Goal: Task Accomplishment & Management: Manage account settings

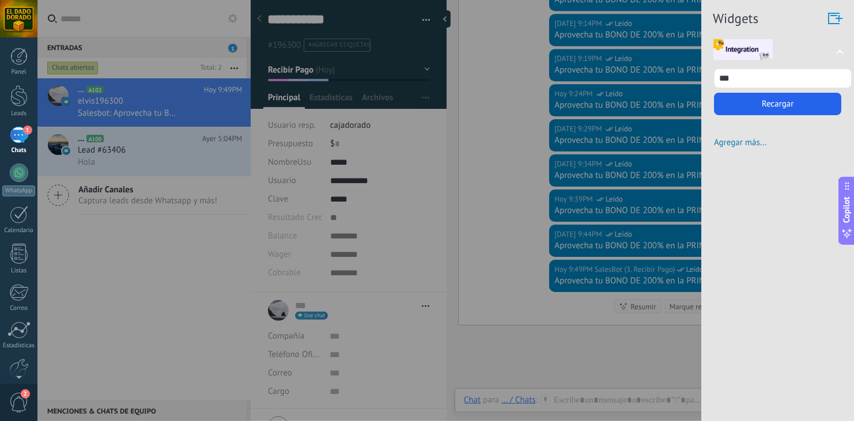
click at [494, 175] on div at bounding box center [427, 210] width 854 height 421
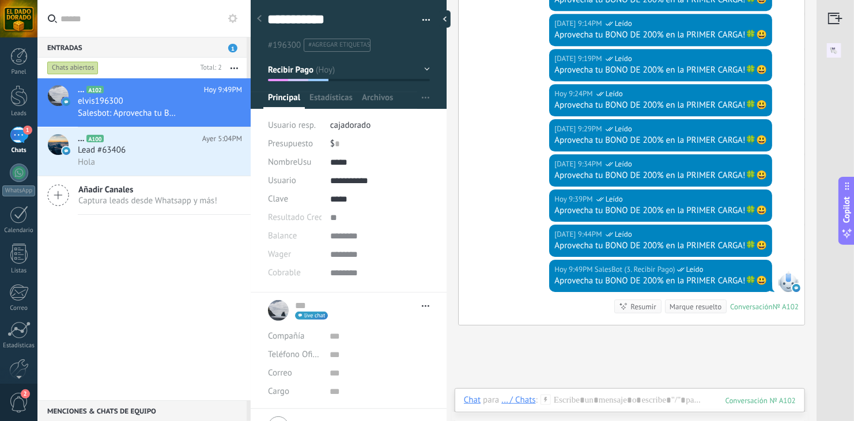
click at [494, 175] on div "Hoy 9:34PM SalesBot (3. Recibir Pago) Leído Aprovecha tu BONO DE 200% en la PRI…" at bounding box center [632, 172] width 346 height 35
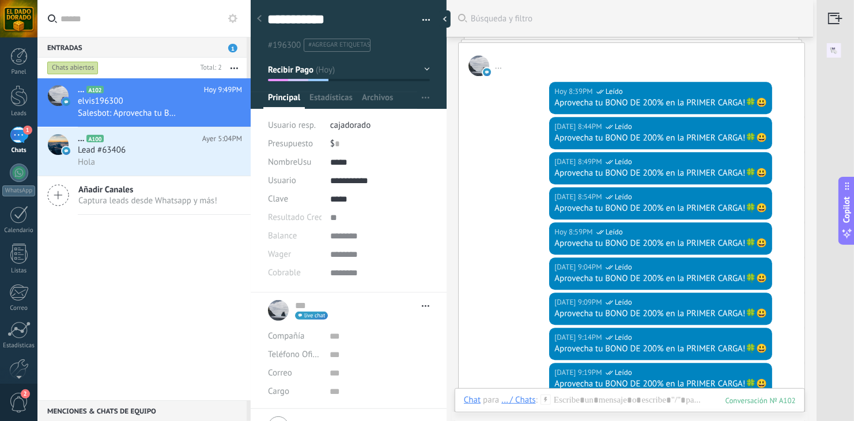
scroll to position [1424, 0]
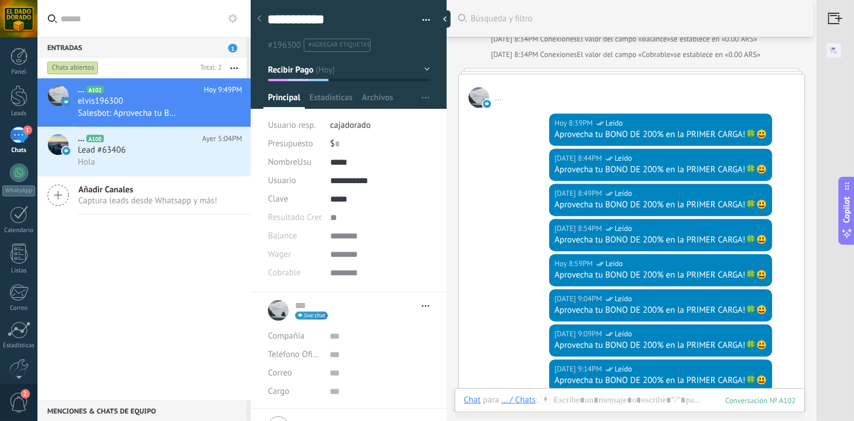
click at [423, 22] on span "button" at bounding box center [427, 22] width 8 height 2
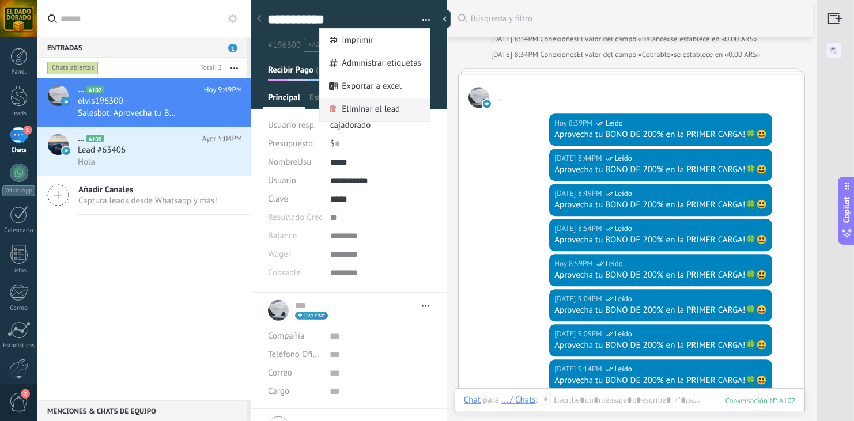
click at [374, 110] on span "Eliminar el lead" at bounding box center [371, 109] width 58 height 23
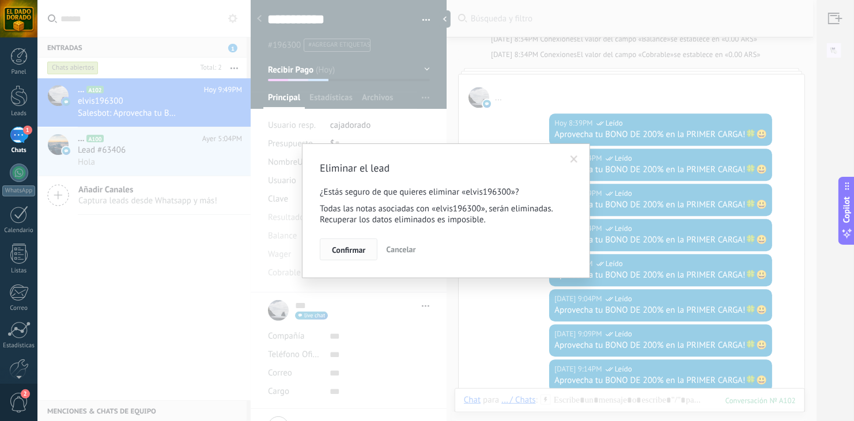
click at [340, 244] on button "Confirmar" at bounding box center [349, 250] width 58 height 22
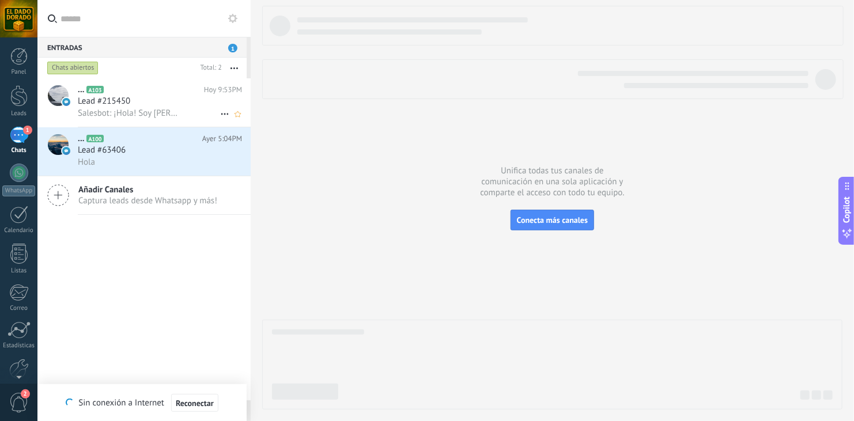
click at [135, 100] on h3 "Lead #215450" at bounding box center [107, 102] width 58 height 12
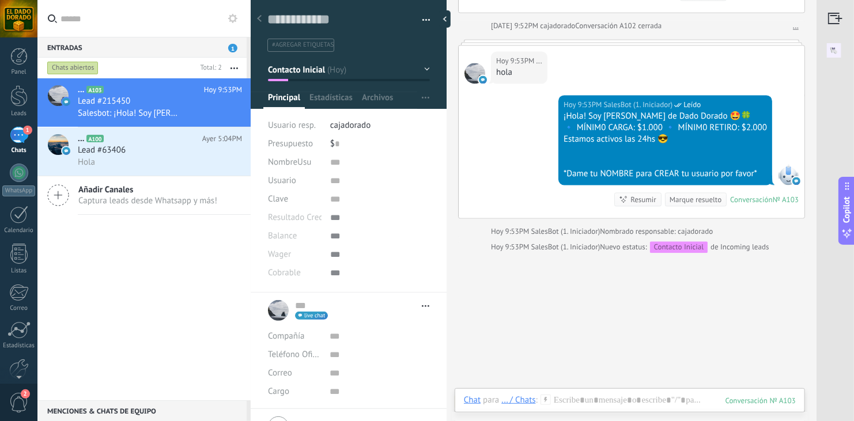
scroll to position [1136, 0]
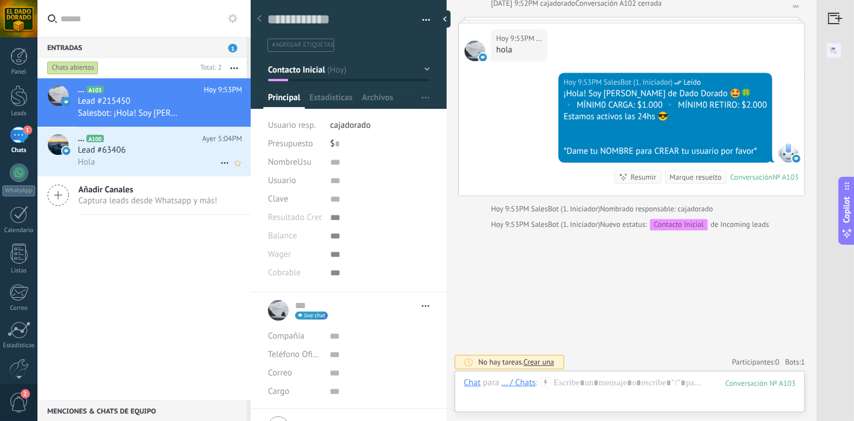
click at [121, 150] on span "Lead #63406" at bounding box center [102, 151] width 48 height 12
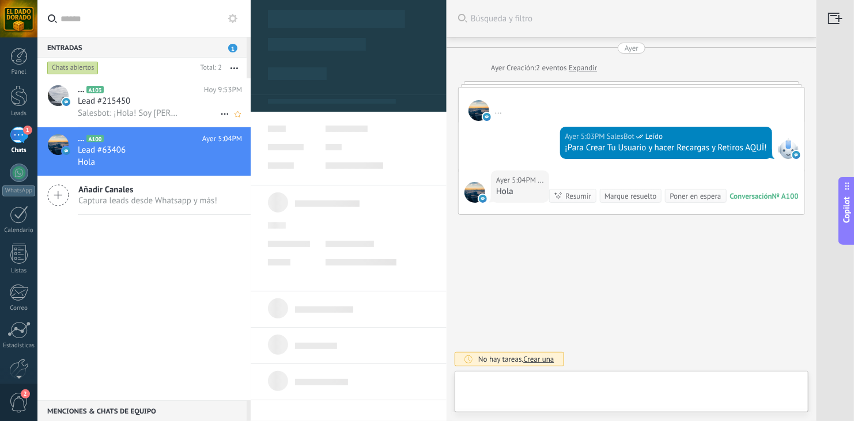
click at [149, 109] on span "Salesbot: ¡Hola! Soy [PERSON_NAME] de Dado Dorado 🤩🍀 🔹 MÍNIM0 CARGA: $1.000 🔹 M…" at bounding box center [128, 113] width 101 height 11
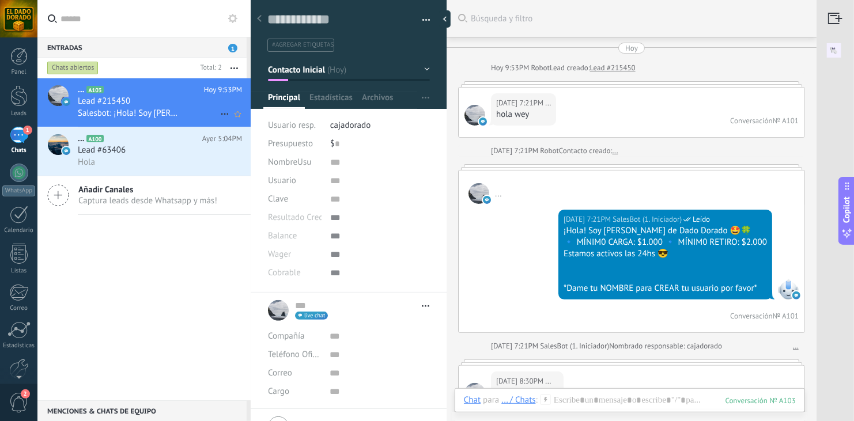
scroll to position [1057, 0]
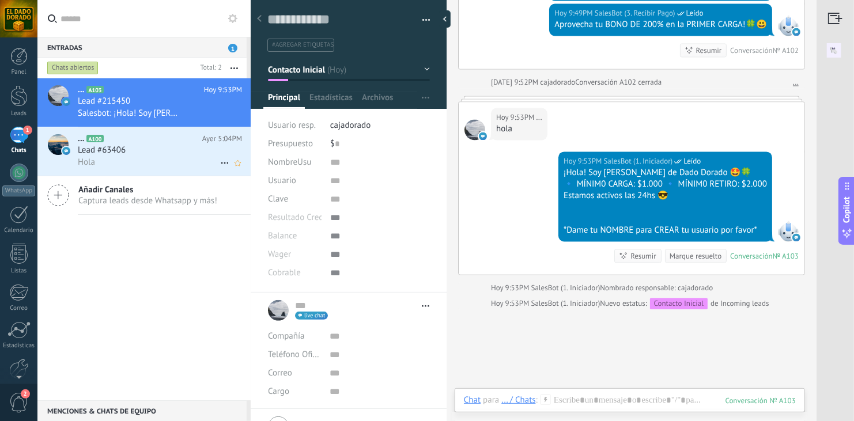
click at [156, 145] on h2 "... A100" at bounding box center [140, 139] width 125 height 12
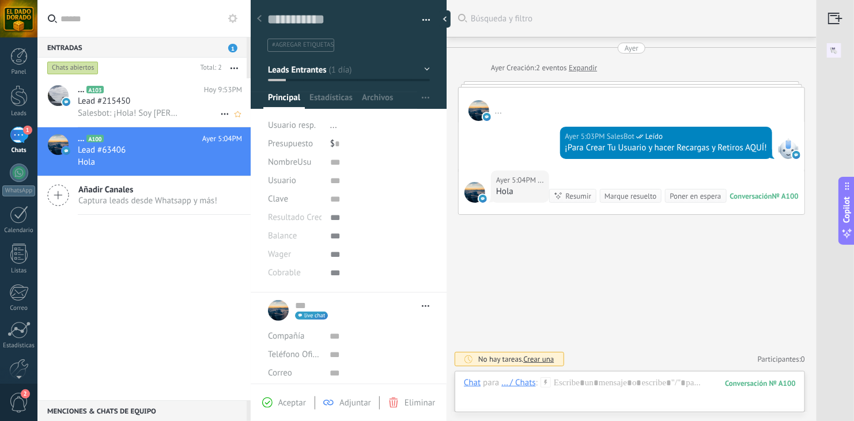
scroll to position [19, 0]
click at [119, 114] on span "Salesbot: ¡Hola! Soy [PERSON_NAME] de Dado Dorado 🤩🍀 🔹 MÍNIM0 CARGA: $1.000 🔹 M…" at bounding box center [128, 113] width 101 height 11
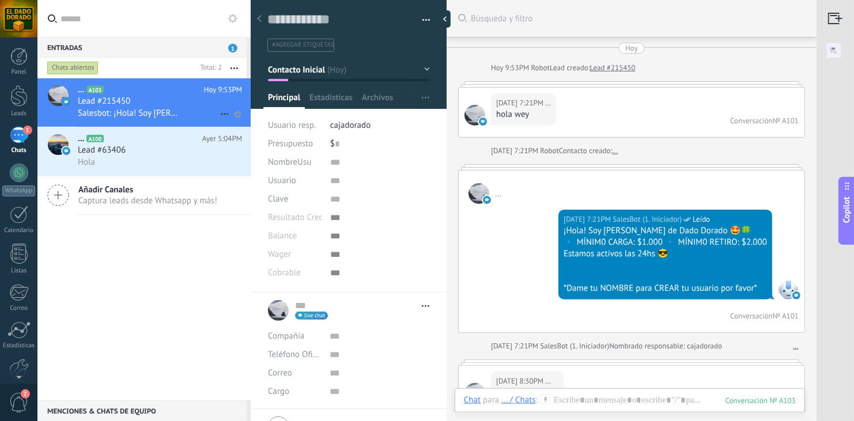
scroll to position [1136, 0]
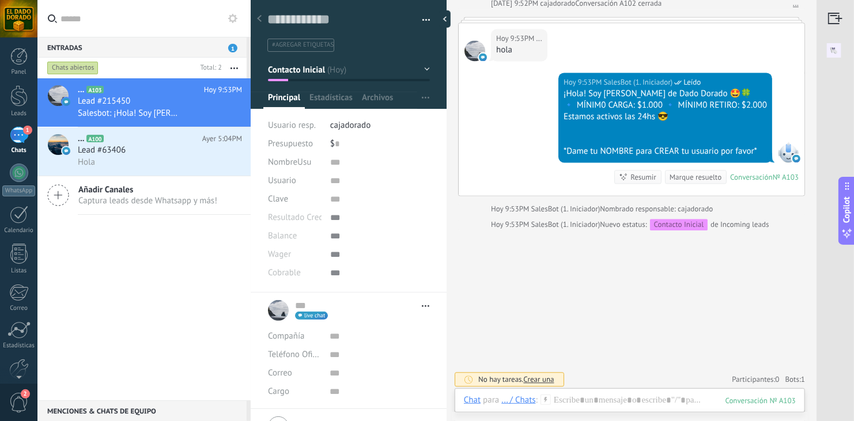
click at [419, 18] on button "button" at bounding box center [422, 20] width 17 height 17
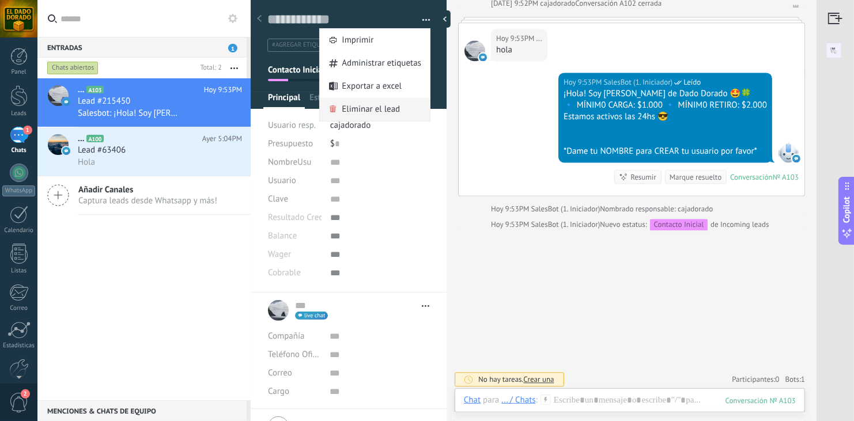
click at [366, 109] on span "Eliminar el lead" at bounding box center [371, 109] width 58 height 23
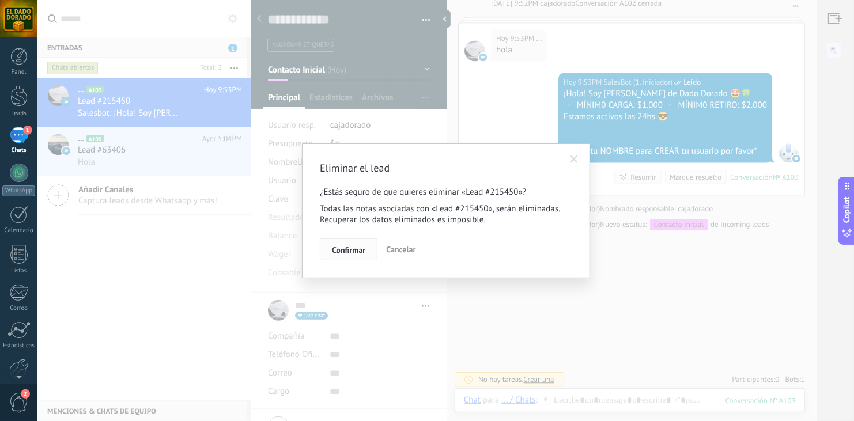
click at [350, 251] on span "Confirmar" at bounding box center [348, 250] width 33 height 8
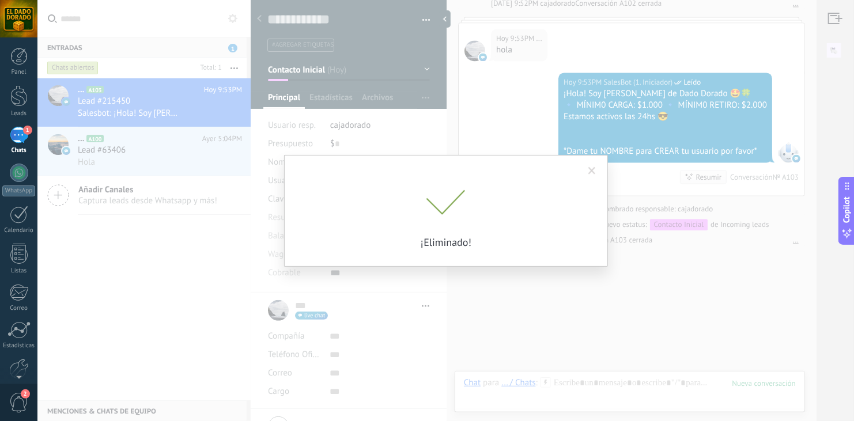
scroll to position [1153, 0]
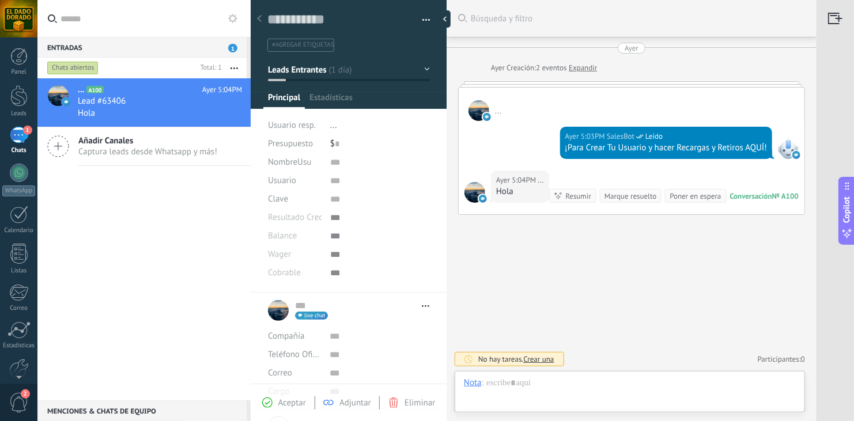
type textarea "**********"
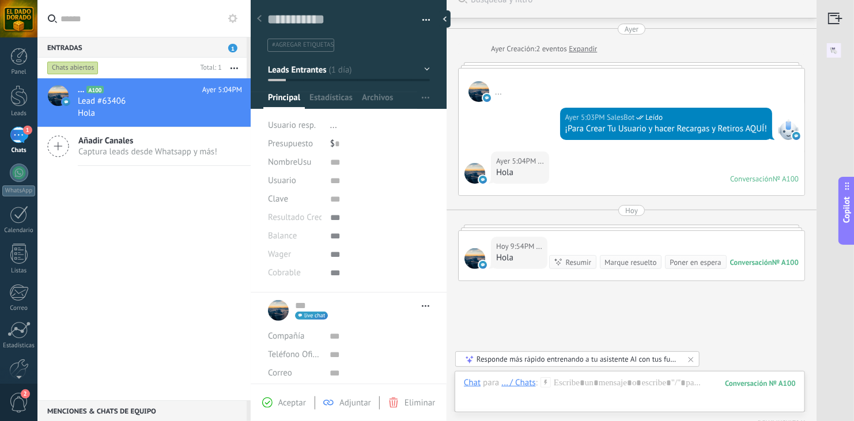
scroll to position [104, 0]
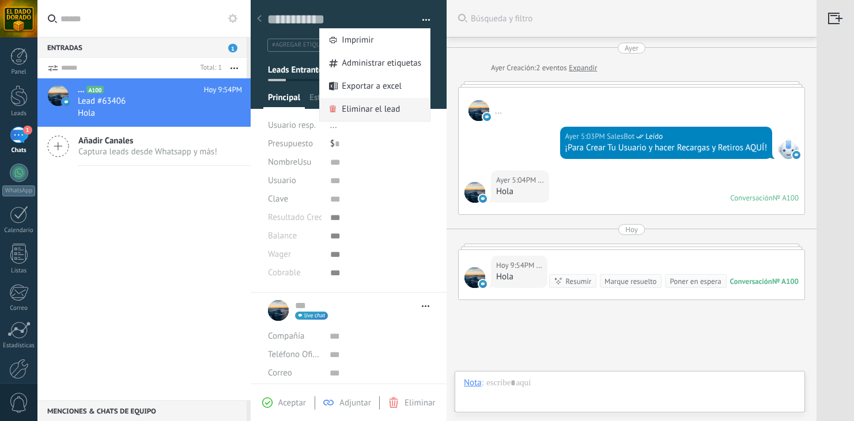
click at [378, 107] on span "Eliminar el lead" at bounding box center [371, 109] width 58 height 23
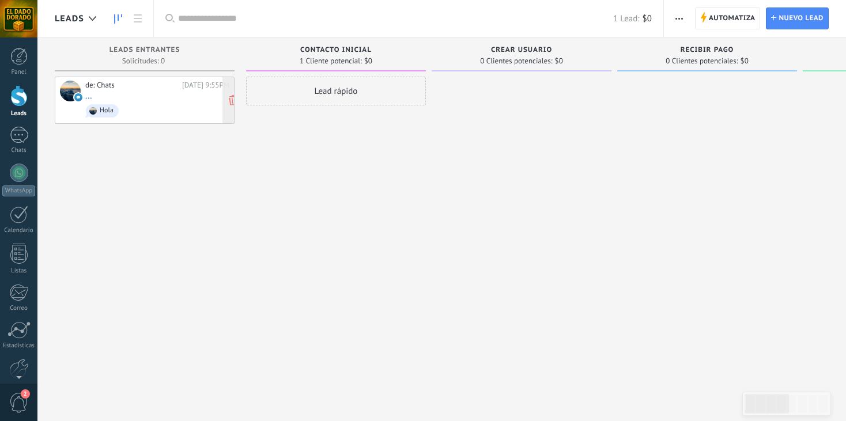
click at [85, 93] on link "..." at bounding box center [88, 96] width 7 height 10
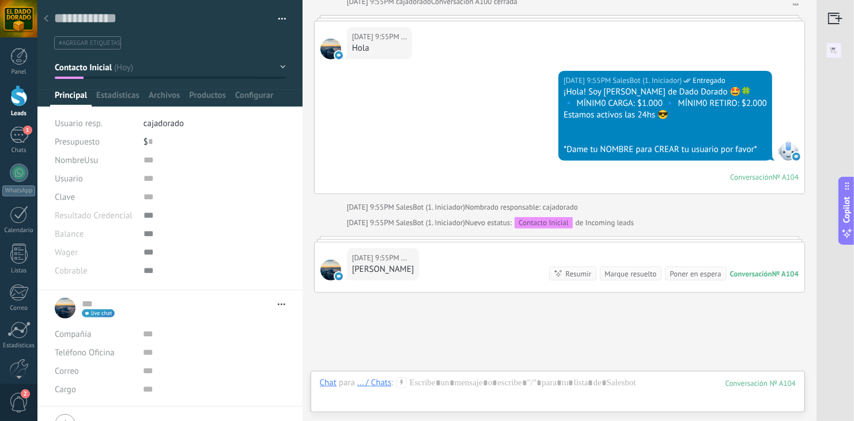
type textarea "*****"
type input "*****"
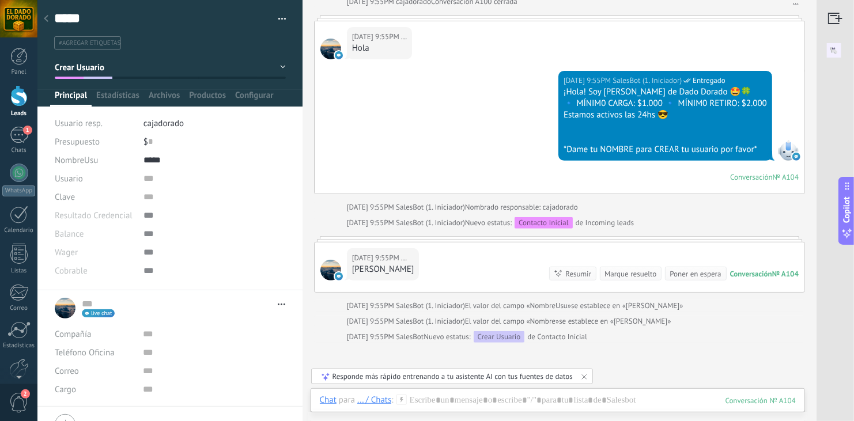
scroll to position [209, 0]
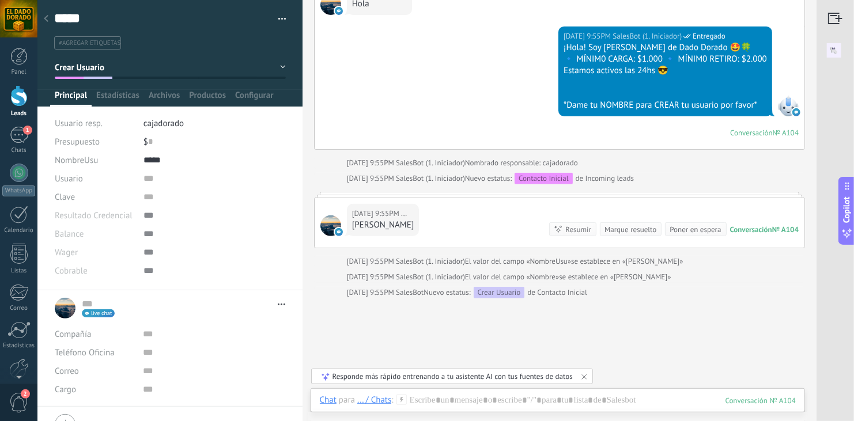
type textarea "**********"
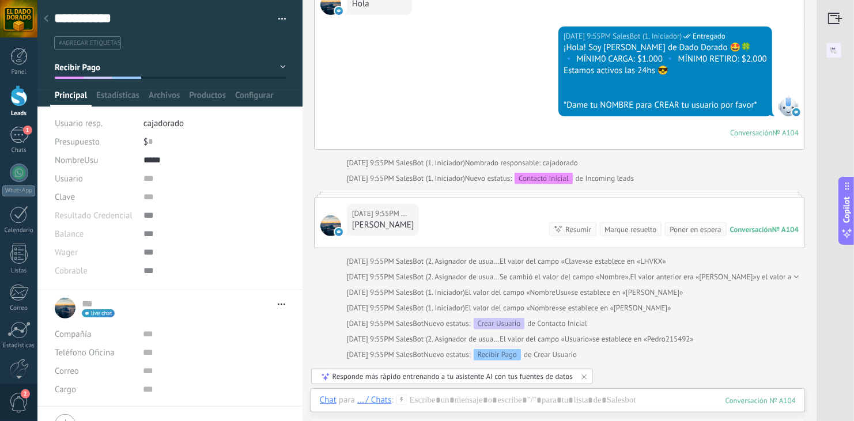
type input "**********"
type input "*****"
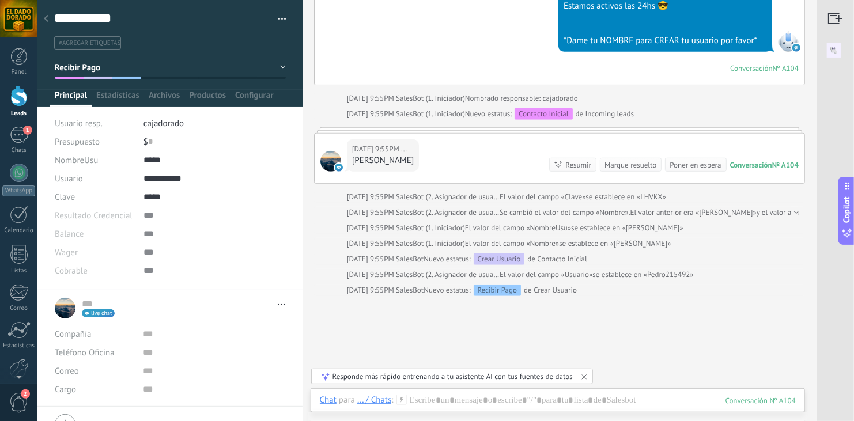
type input "**"
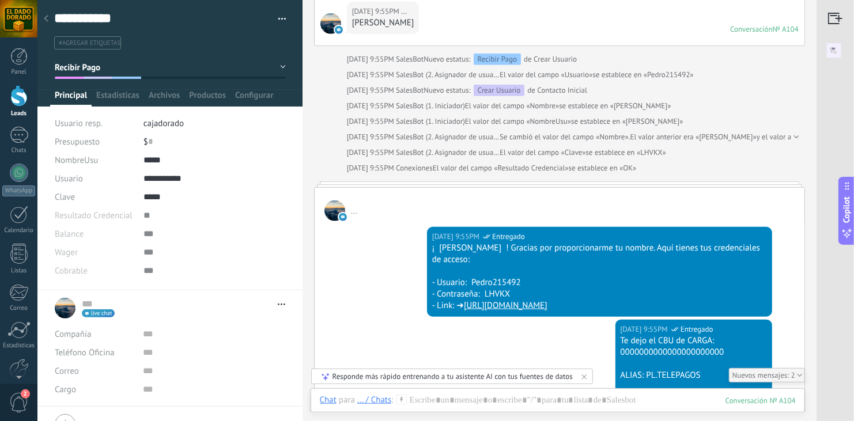
scroll to position [450, 0]
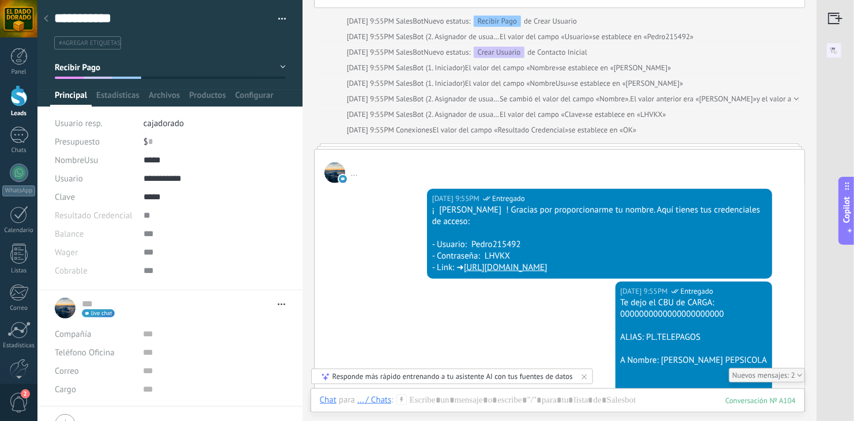
click at [637, 167] on div "..." at bounding box center [560, 166] width 490 height 33
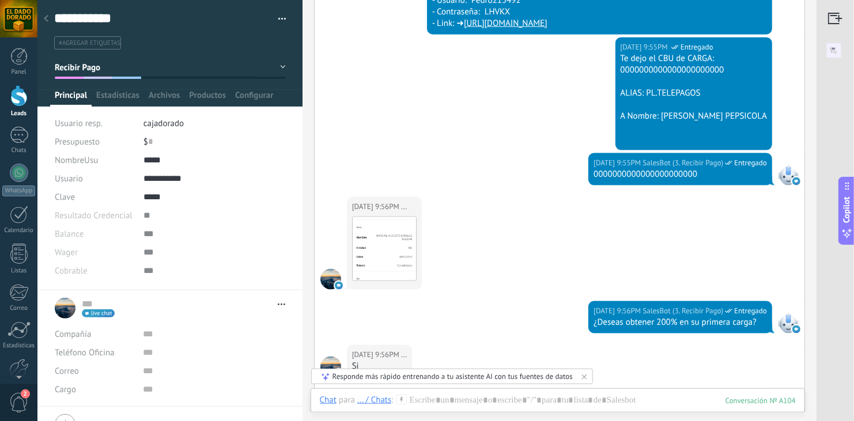
scroll to position [810, 0]
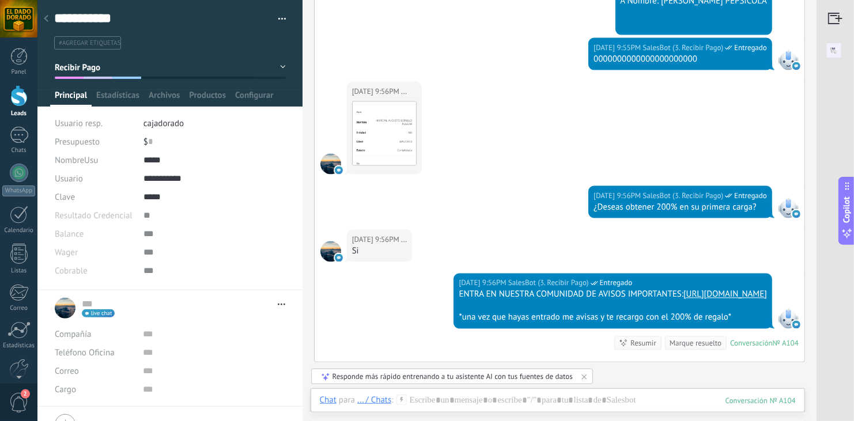
click at [486, 201] on div "[DATE] 9:56PM SalesBot (3. Recibir Pago) Entregado ¿Deseas obtener 200% en su p…" at bounding box center [560, 208] width 490 height 44
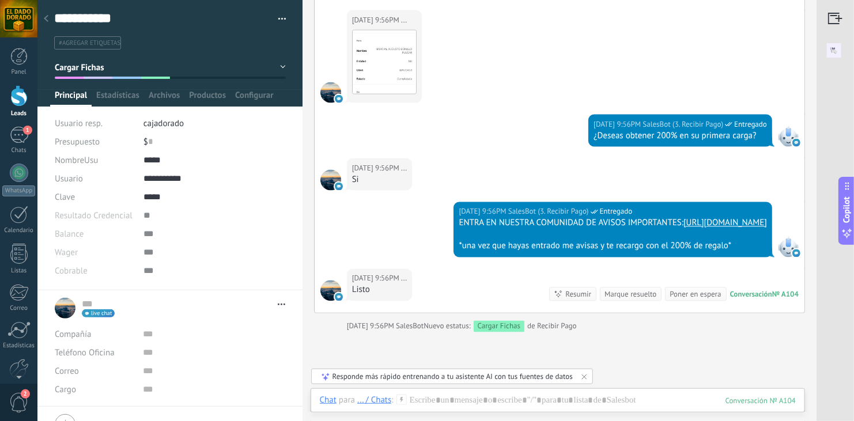
scroll to position [893, 0]
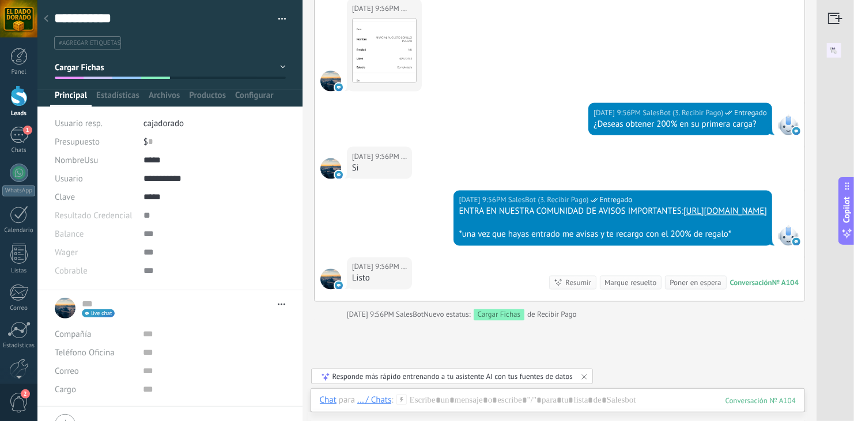
click at [834, 48] on img at bounding box center [834, 50] width 35 height 26
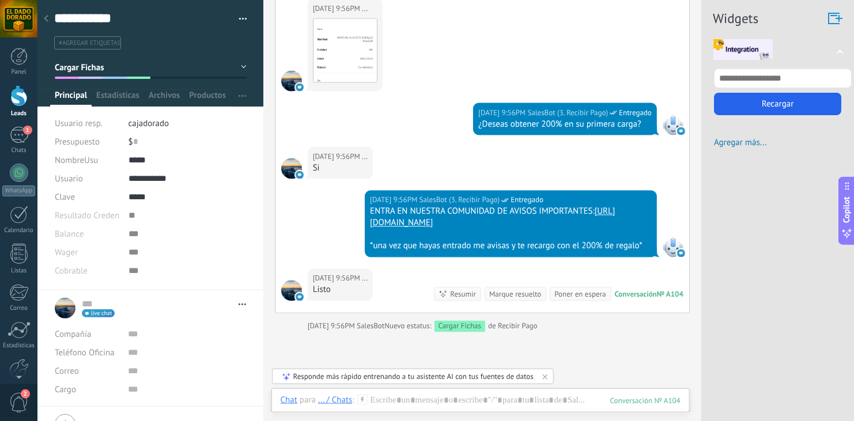
click at [784, 78] on input "text" at bounding box center [783, 79] width 138 height 20
type input "***"
click at [767, 108] on button "Recargar" at bounding box center [777, 104] width 127 height 22
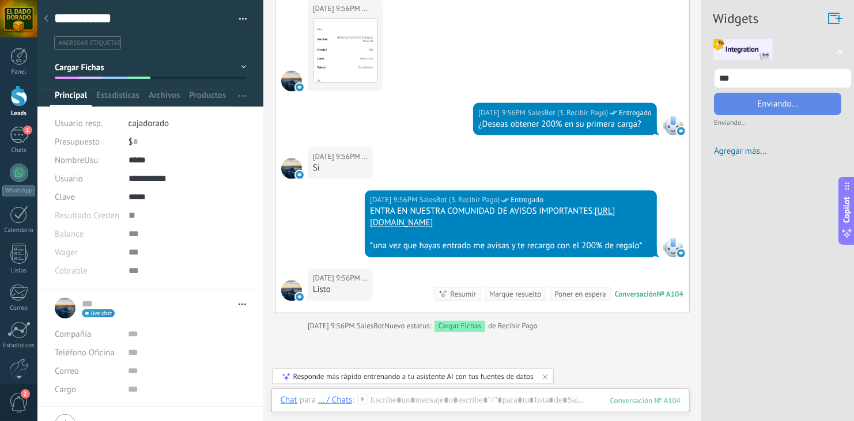
scroll to position [0, 0]
type input "********"
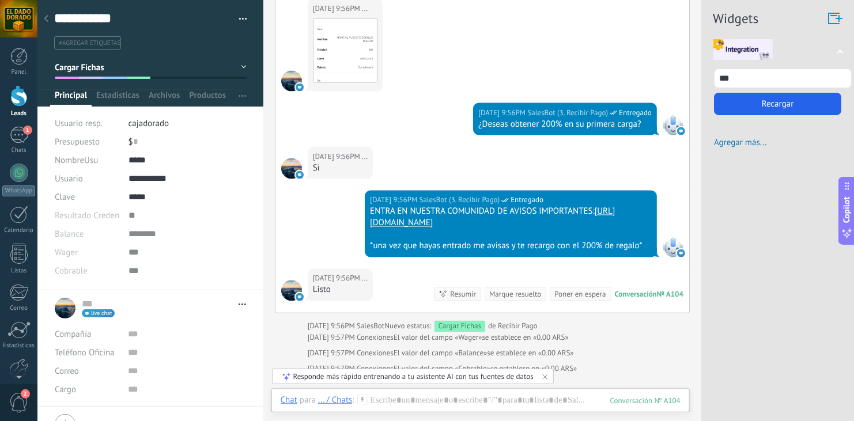
type input "********"
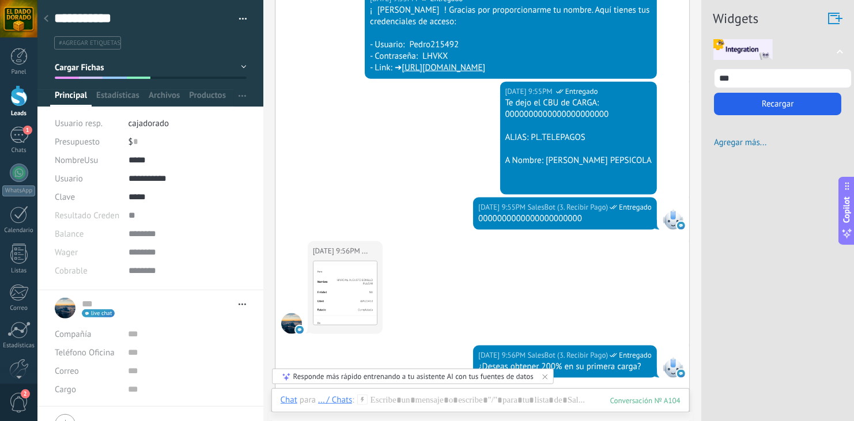
scroll to position [662, 0]
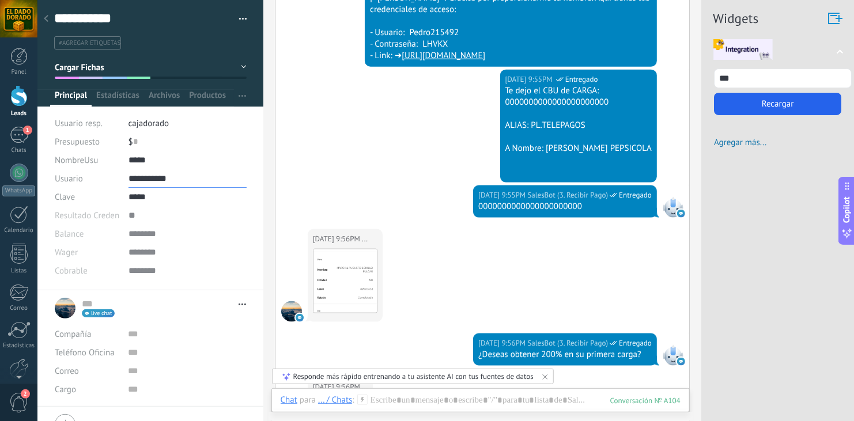
drag, startPoint x: 175, startPoint y: 179, endPoint x: 124, endPoint y: 179, distance: 51.3
click at [124, 179] on div "**********" at bounding box center [151, 179] width 192 height 18
click at [149, 204] on input "*****" at bounding box center [188, 197] width 118 height 18
drag, startPoint x: 161, startPoint y: 192, endPoint x: 110, endPoint y: 196, distance: 51.5
click at [110, 196] on div "Clave *****" at bounding box center [151, 197] width 192 height 18
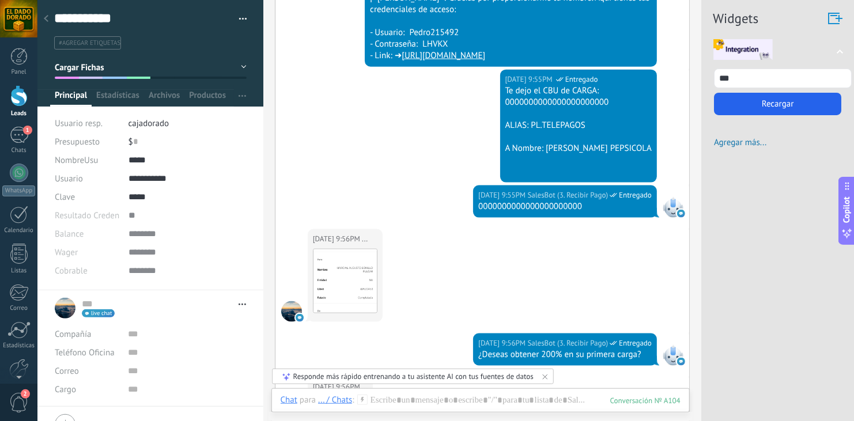
click at [432, 141] on div "[DATE] 9:55PM SalesBot (3. Recibir Pago) Entregado Te dejo el CBU de CARGA: 000…" at bounding box center [483, 128] width 414 height 116
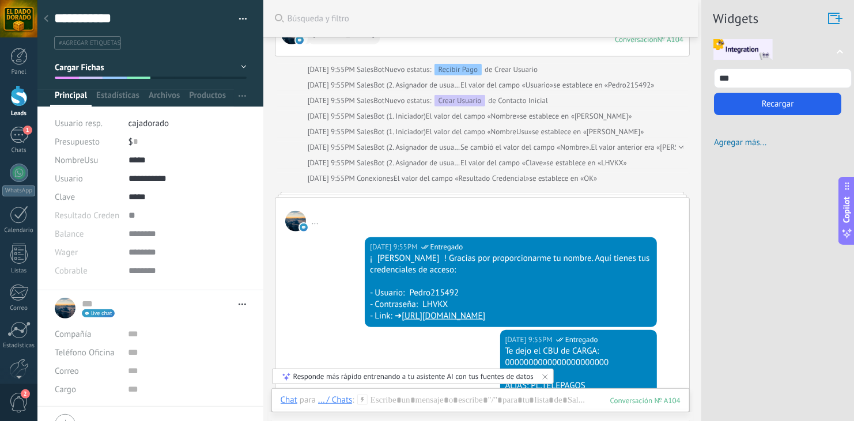
scroll to position [399, 0]
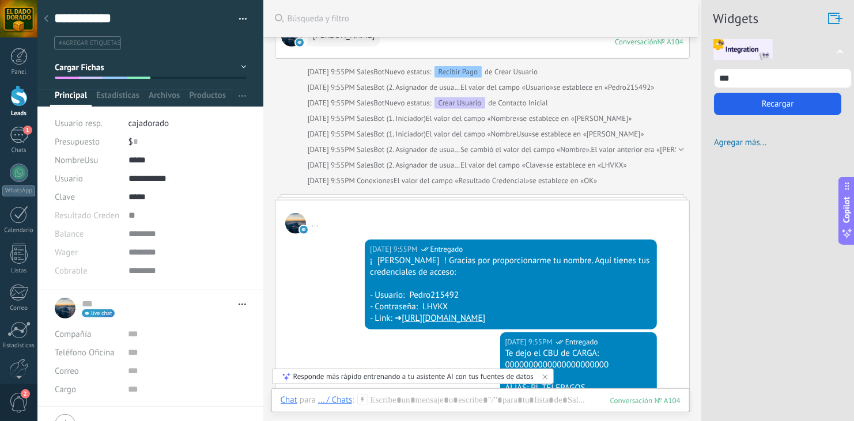
click at [225, 67] on button "Contacto Inicial" at bounding box center [151, 67] width 192 height 21
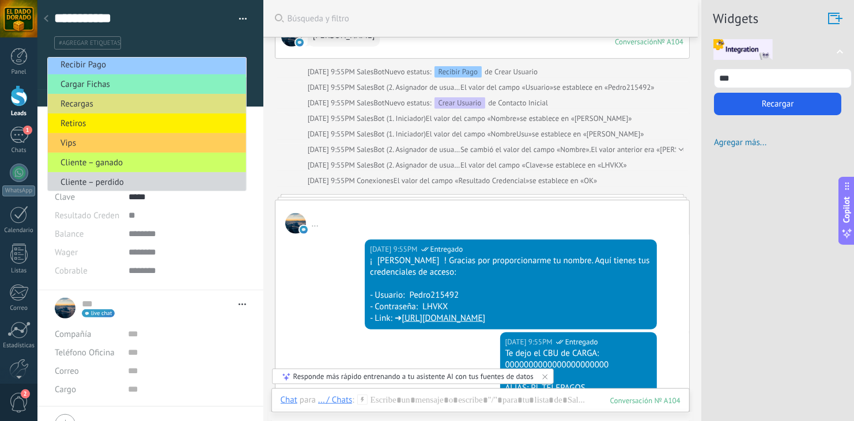
scroll to position [44, 0]
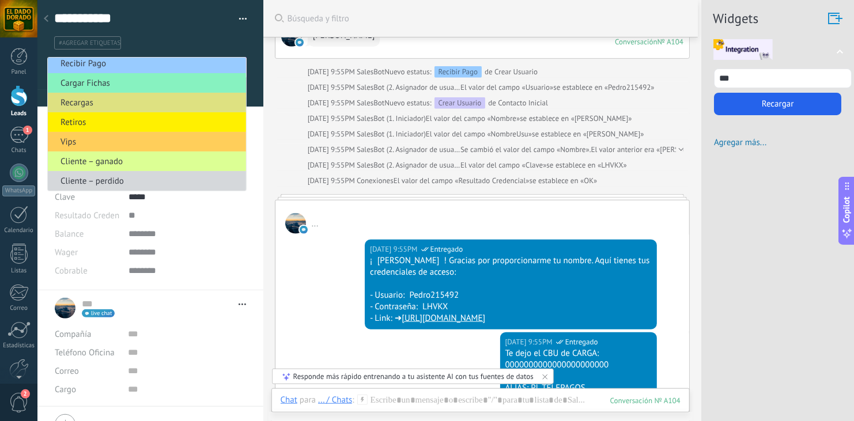
click at [129, 161] on span "Cliente – ganado" at bounding box center [145, 161] width 195 height 11
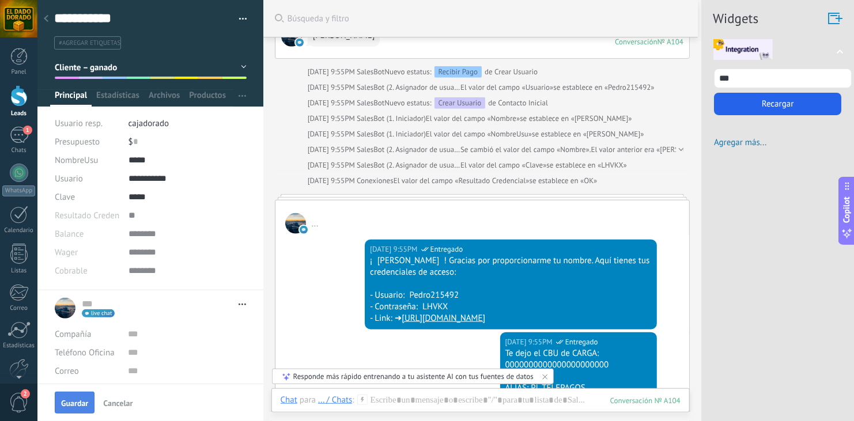
click at [81, 397] on button "Guardar" at bounding box center [75, 403] width 40 height 22
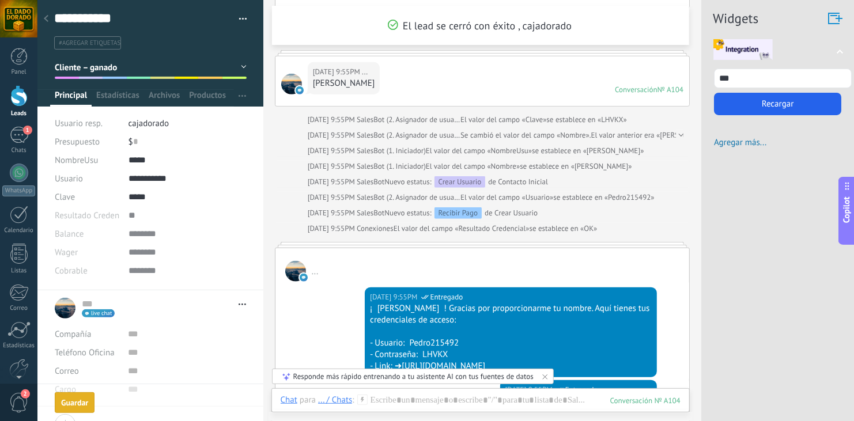
scroll to position [479, 0]
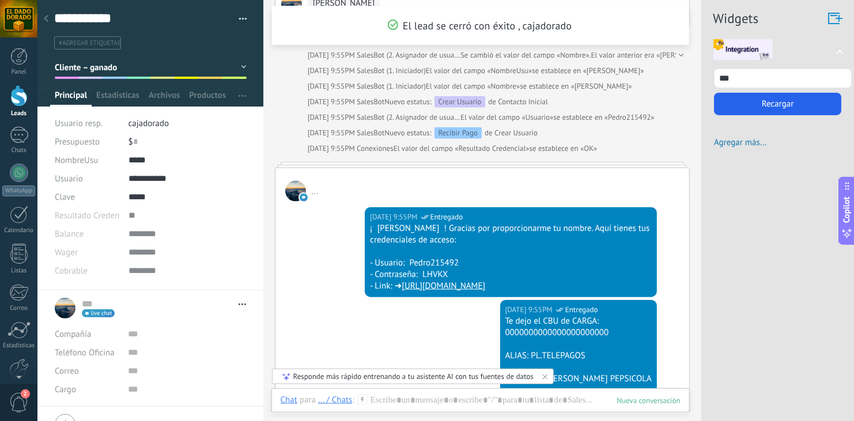
click at [298, 248] on div "[DATE] 9:55PM SalesBot (2. Asignador de usuario) Entregado ¡ [PERSON_NAME] ! Gr…" at bounding box center [483, 251] width 414 height 99
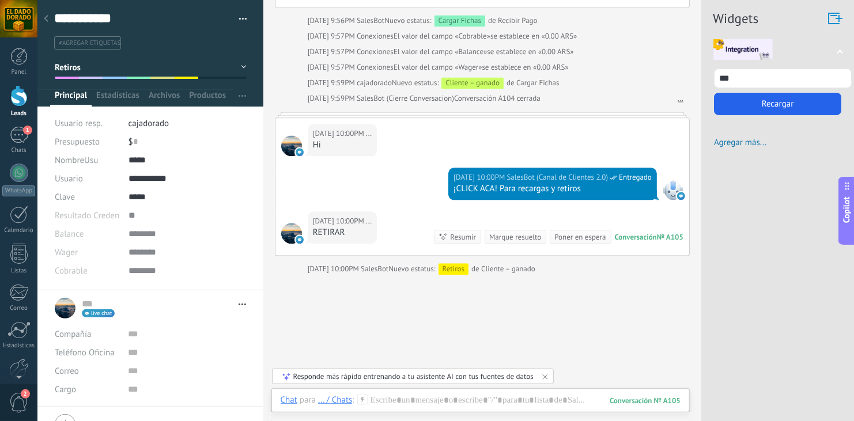
scroll to position [1211, 0]
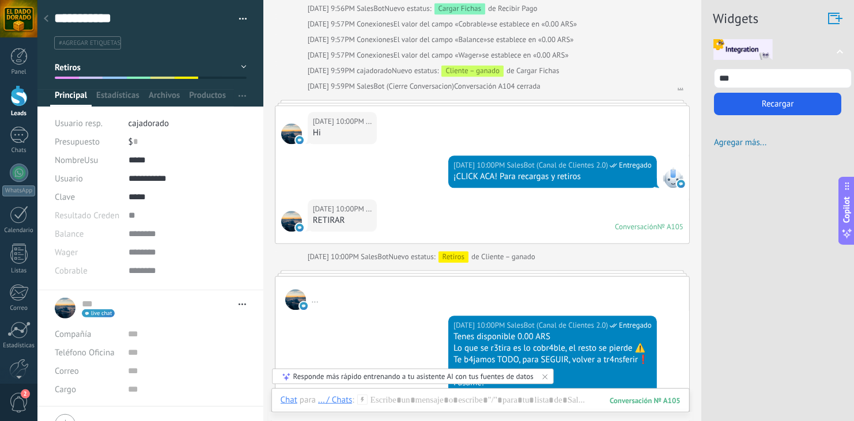
click at [615, 297] on div "..." at bounding box center [483, 293] width 414 height 33
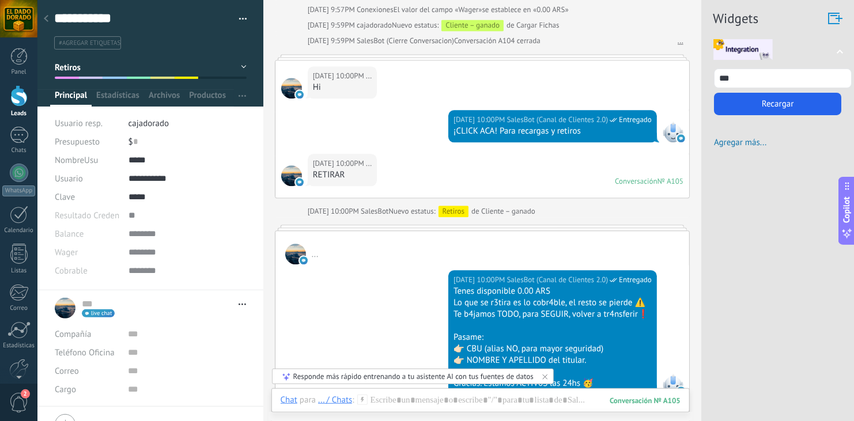
scroll to position [1280, 0]
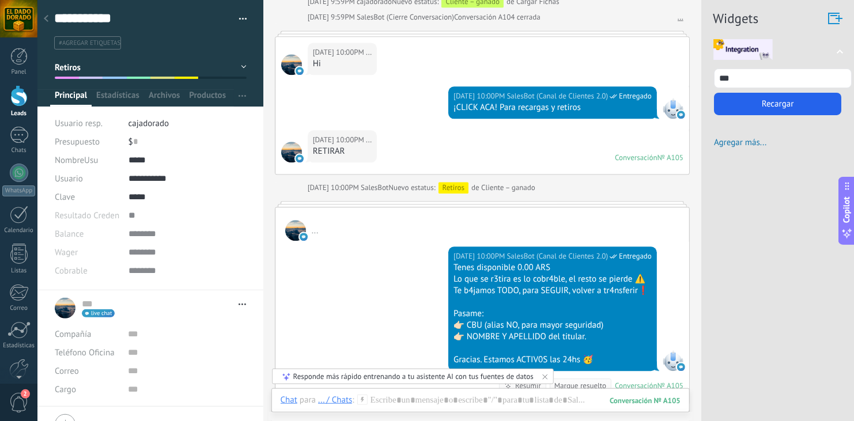
click at [556, 229] on div "..." at bounding box center [483, 224] width 414 height 33
click at [240, 18] on button "button" at bounding box center [239, 18] width 17 height 17
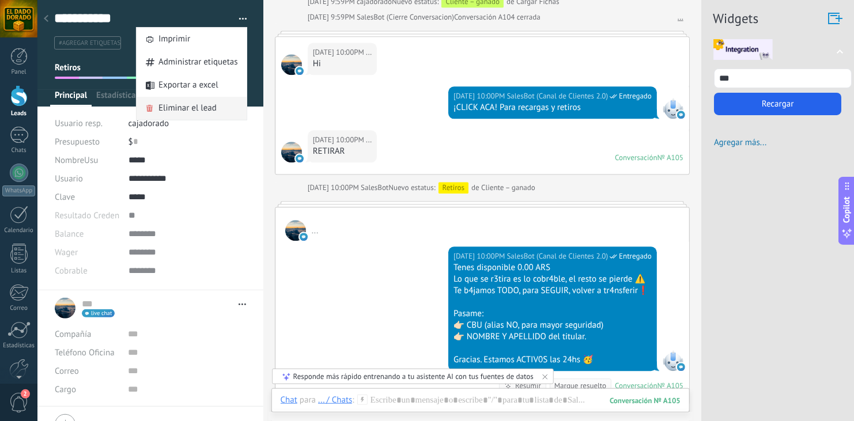
click at [208, 109] on span "Eliminar el lead" at bounding box center [188, 108] width 58 height 23
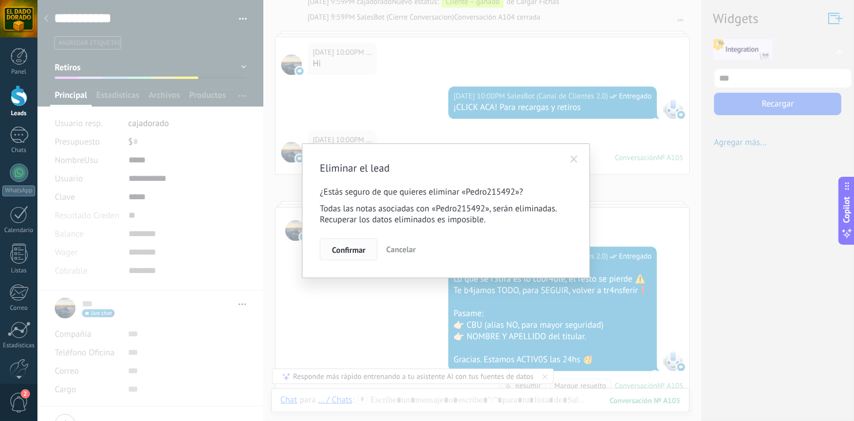
click at [353, 249] on span "Confirmar" at bounding box center [348, 250] width 33 height 8
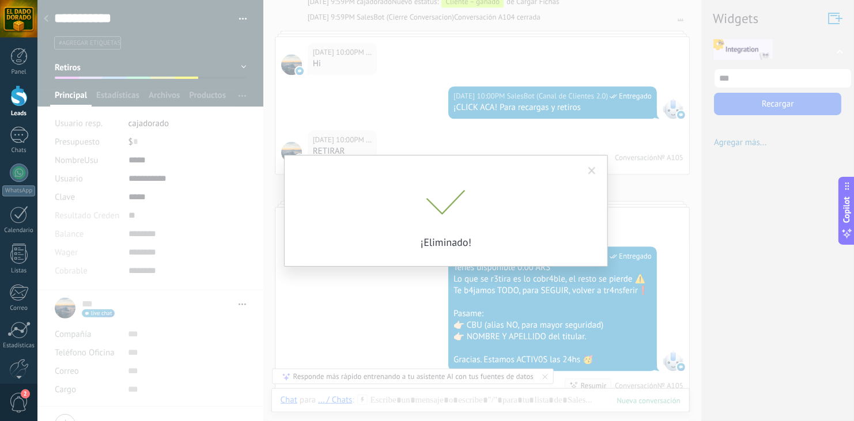
scroll to position [1298, 0]
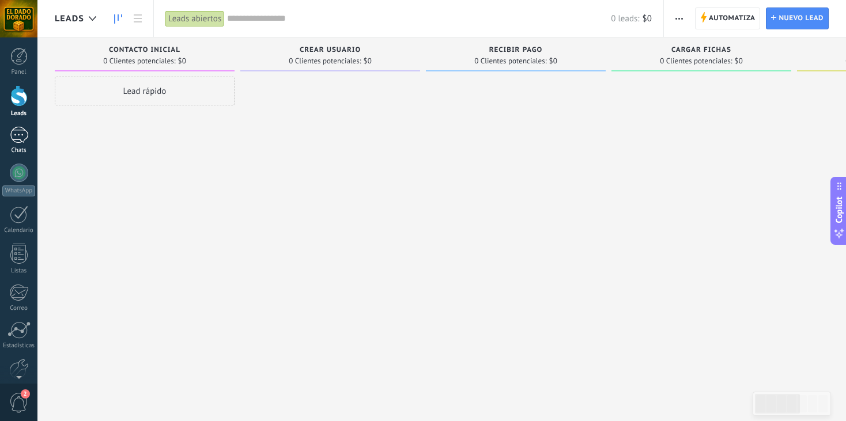
click at [22, 134] on div "1" at bounding box center [19, 135] width 18 height 17
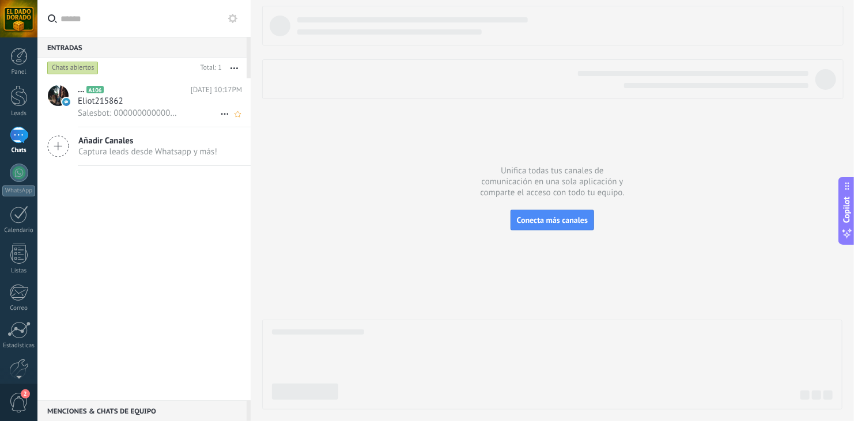
click at [121, 108] on span "Salesbot: 0000000000000000000000" at bounding box center [128, 113] width 101 height 11
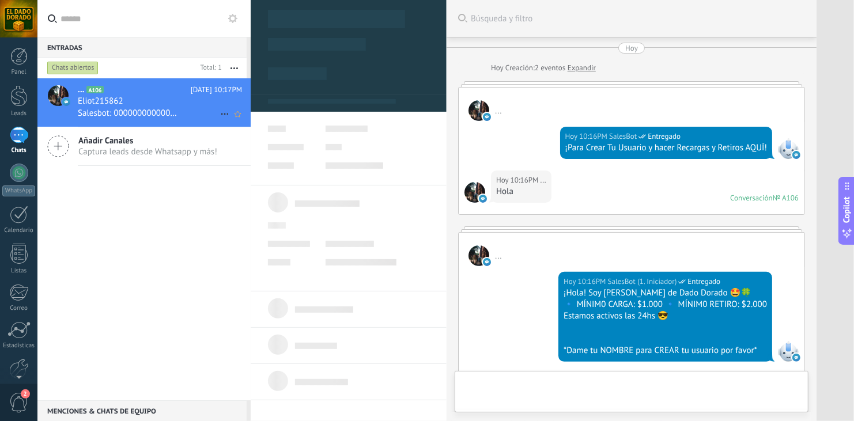
type textarea "**********"
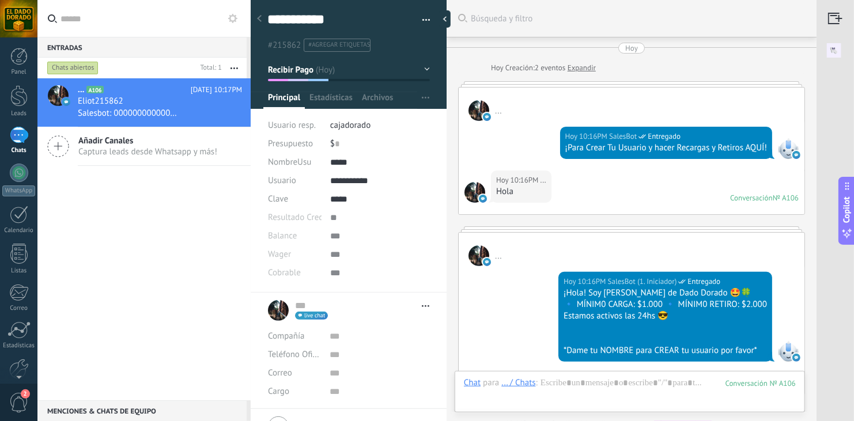
scroll to position [711, 0]
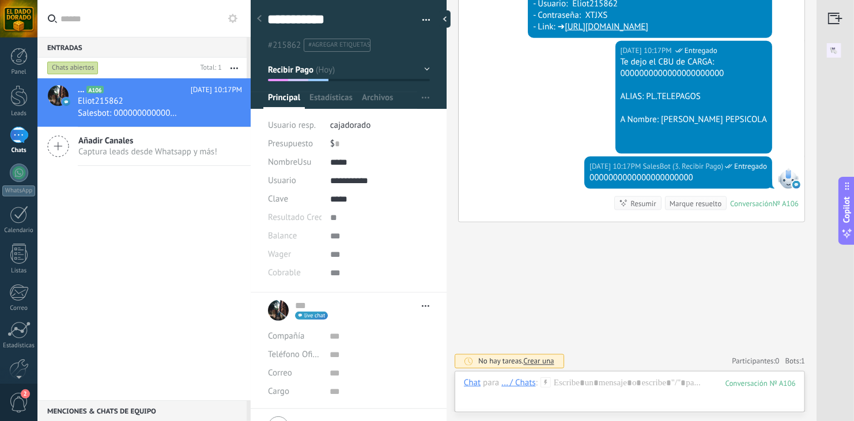
click at [831, 51] on img at bounding box center [834, 50] width 35 height 26
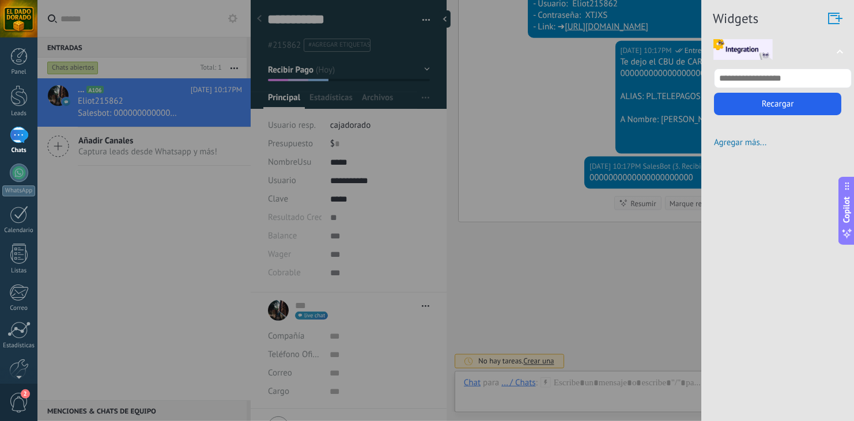
click at [795, 78] on input "text" at bounding box center [783, 79] width 138 height 20
type input "***"
click at [765, 101] on button "Recargar" at bounding box center [777, 104] width 127 height 22
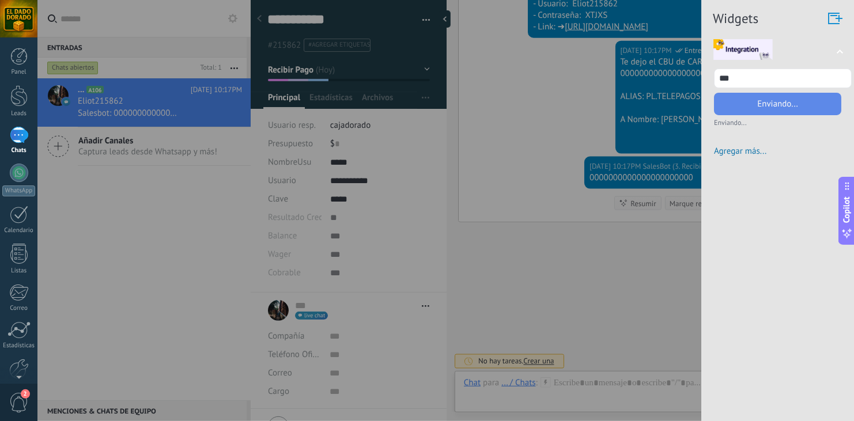
type input "********"
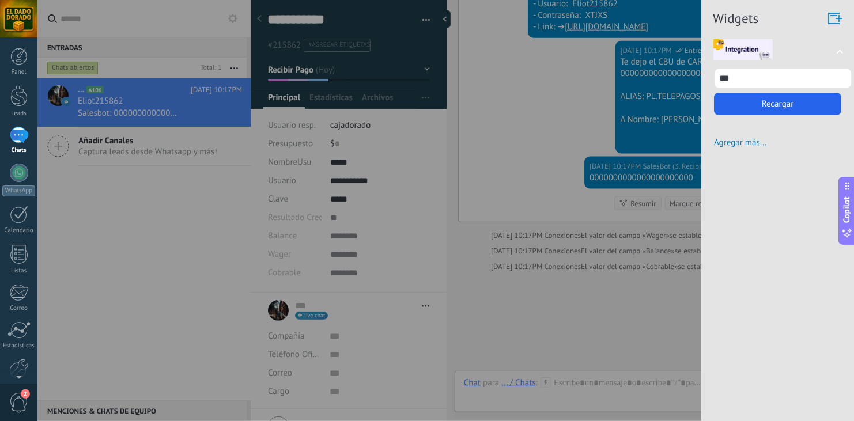
scroll to position [762, 0]
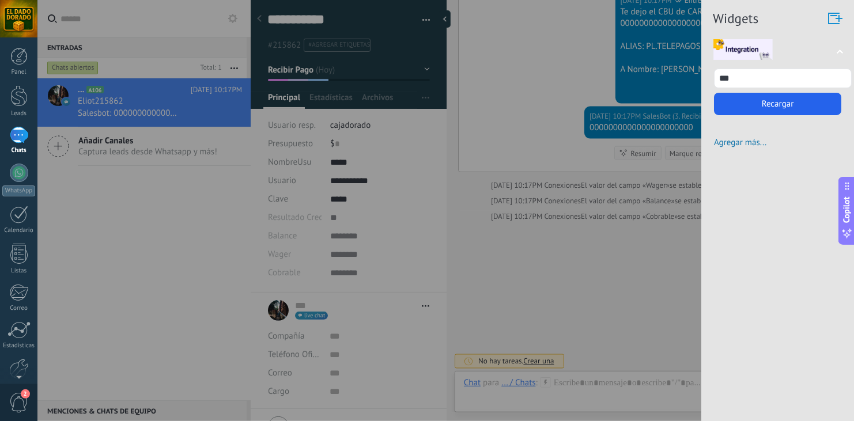
click at [530, 143] on div at bounding box center [427, 210] width 854 height 421
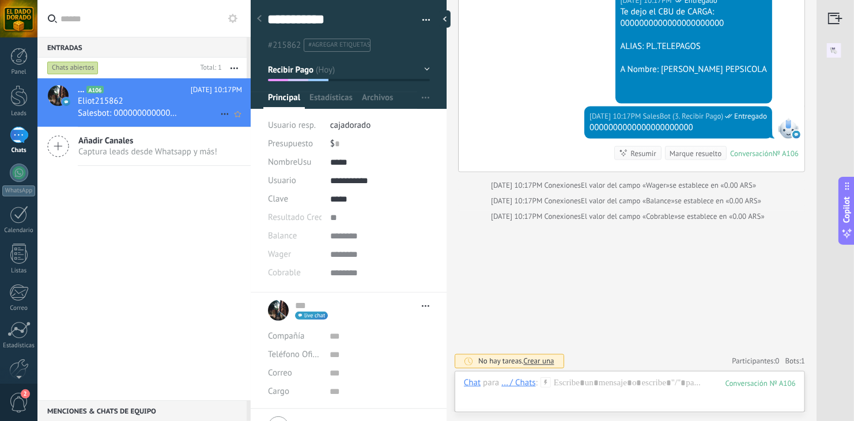
click at [144, 109] on span "Salesbot: 0000000000000000000000" at bounding box center [128, 113] width 101 height 11
click at [423, 21] on span "button" at bounding box center [427, 22] width 8 height 2
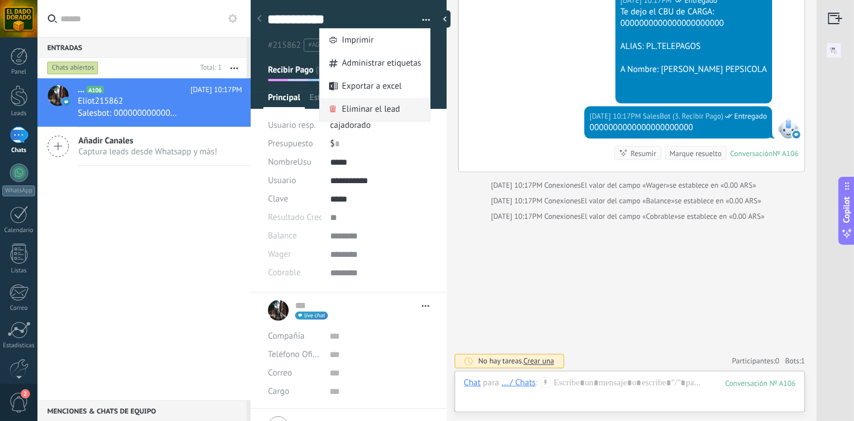
click at [370, 113] on span "Eliminar el lead" at bounding box center [371, 109] width 58 height 23
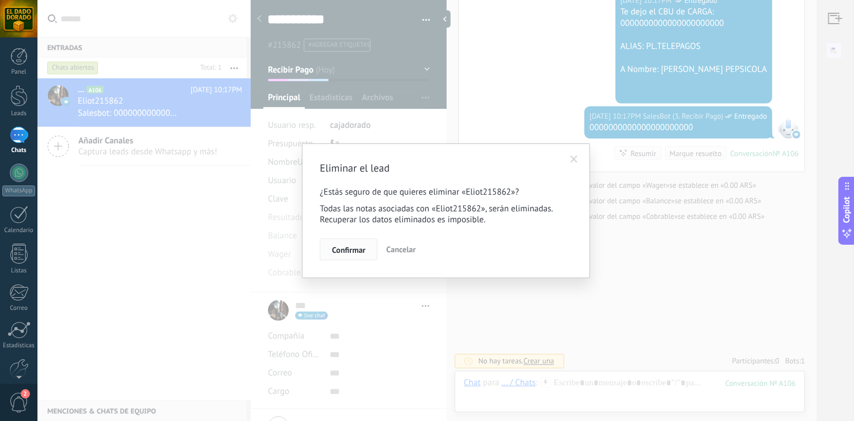
click at [352, 257] on button "Confirmar" at bounding box center [349, 250] width 58 height 22
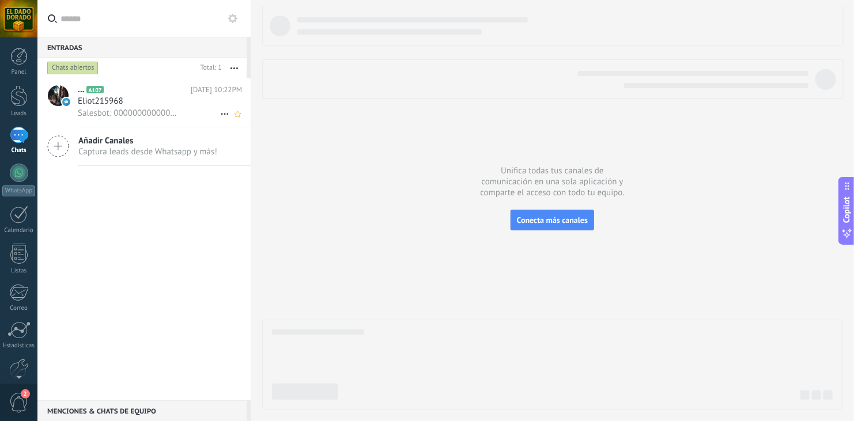
click at [115, 104] on span "Eliot215968" at bounding box center [101, 102] width 46 height 12
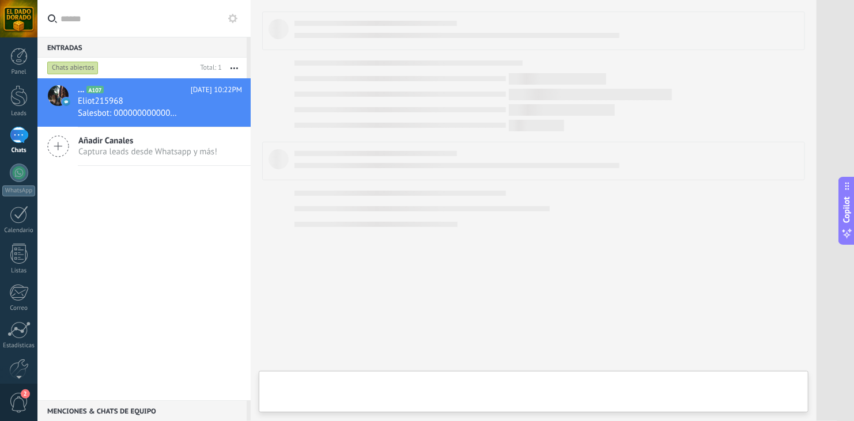
type textarea "**********"
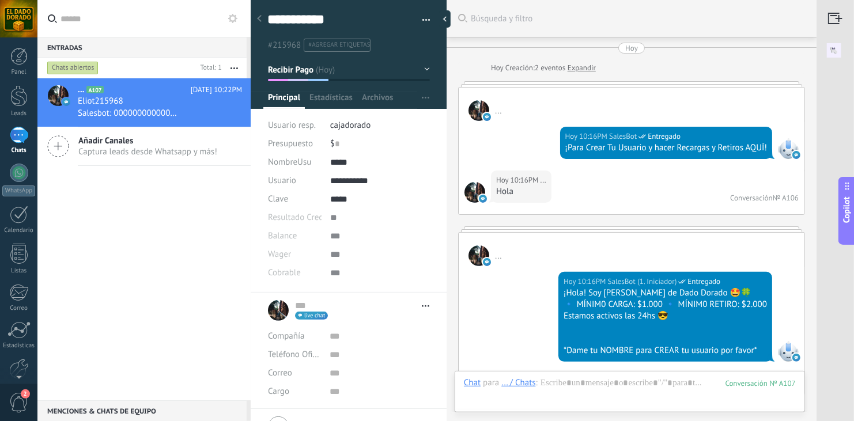
scroll to position [1273, 0]
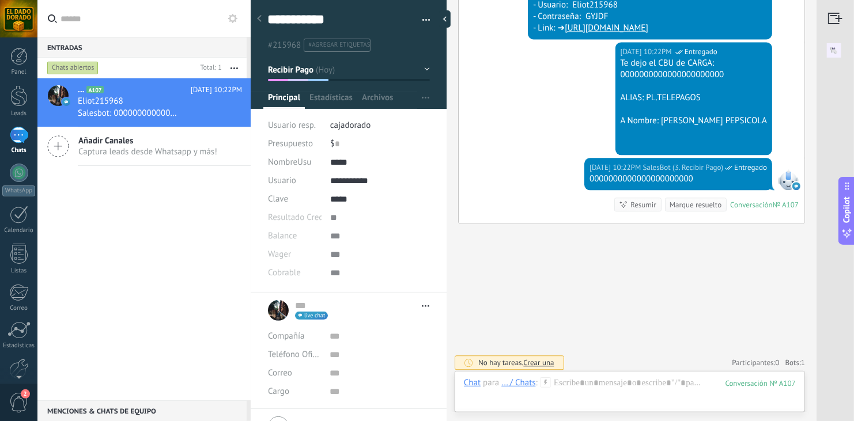
click at [829, 54] on img at bounding box center [834, 50] width 35 height 26
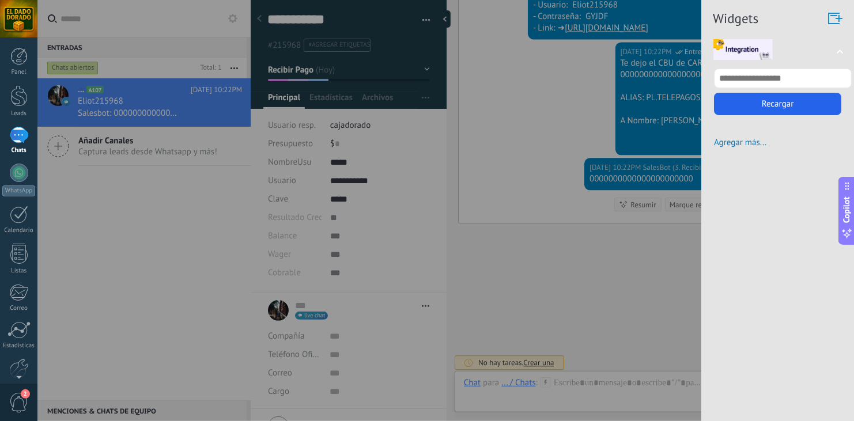
click at [792, 69] on input "text" at bounding box center [783, 79] width 138 height 20
type input "***"
click at [763, 113] on button "Recargar" at bounding box center [777, 104] width 127 height 22
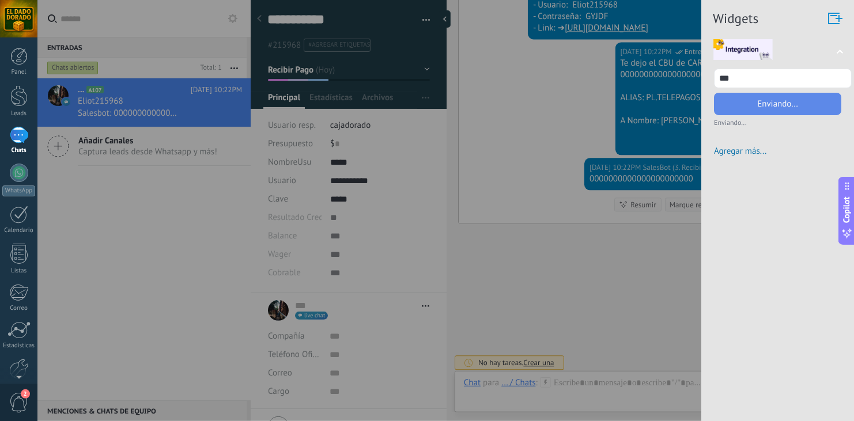
type input "**********"
type input "********"
type input "**********"
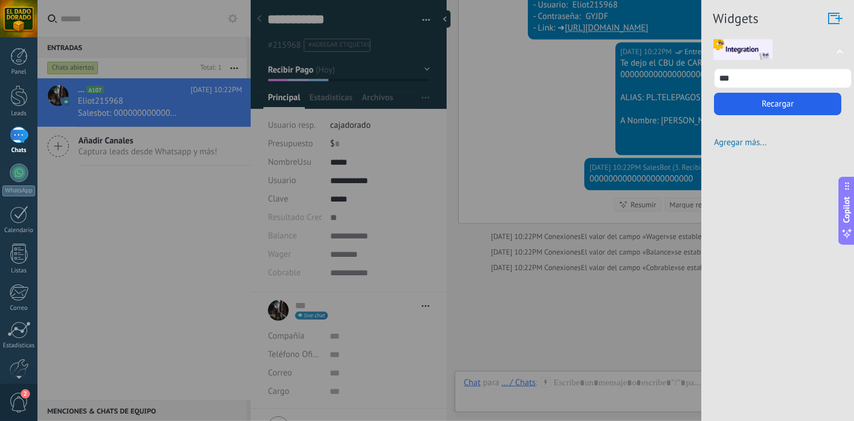
scroll to position [1324, 0]
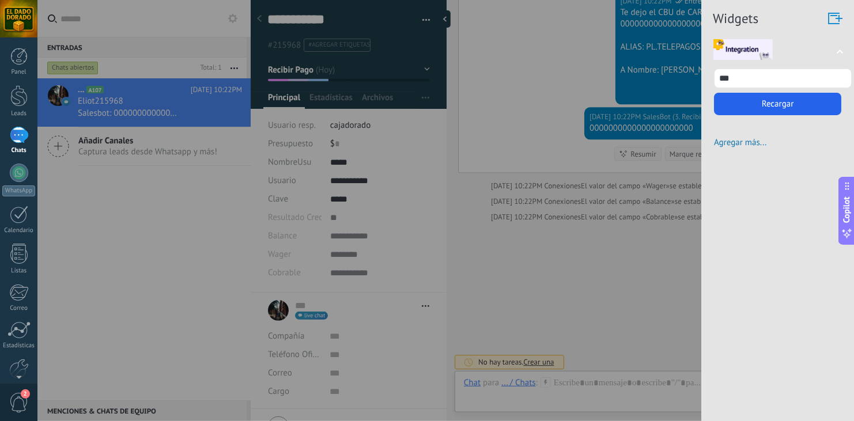
click at [165, 258] on div at bounding box center [427, 210] width 854 height 421
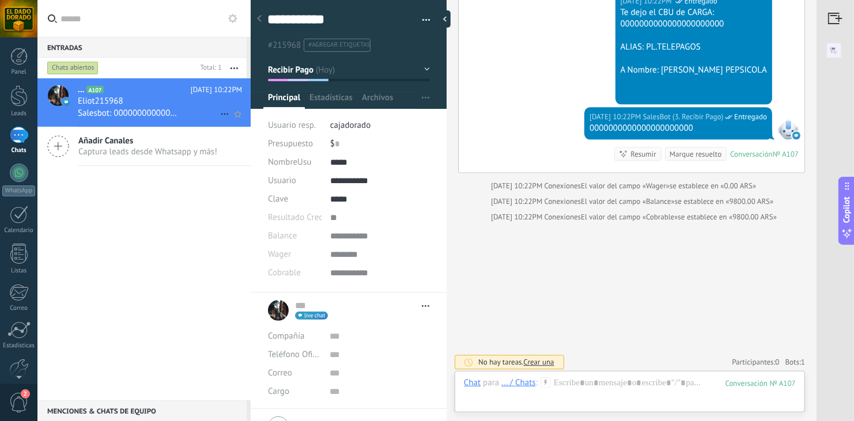
click at [115, 100] on span "Eliot215968" at bounding box center [101, 102] width 46 height 12
click at [425, 17] on button "button" at bounding box center [422, 20] width 17 height 17
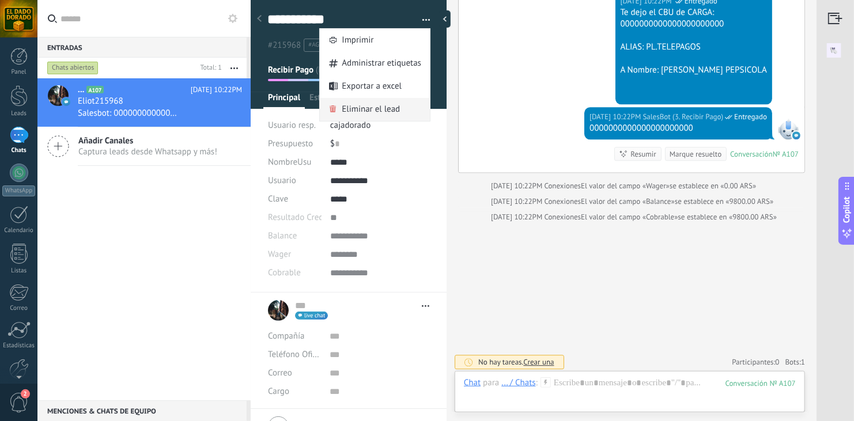
click at [379, 111] on span "Eliminar el lead" at bounding box center [371, 109] width 58 height 23
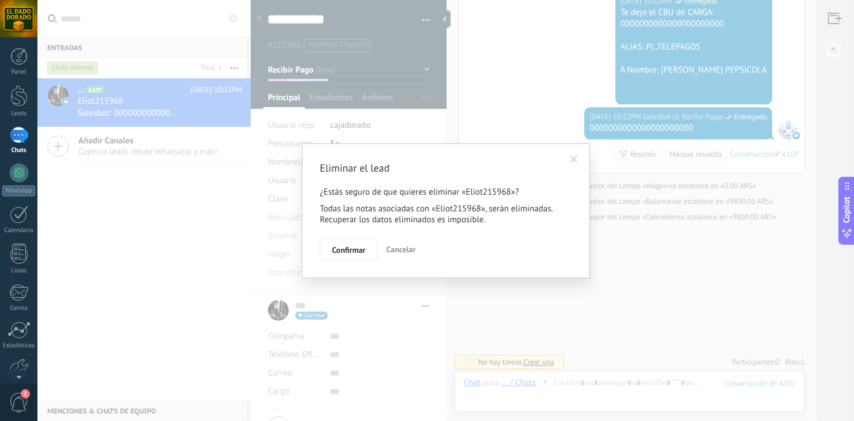
click at [352, 238] on div "Eliminar el lead ¿Estás seguro de que quieres eliminar «Eliot215968»? Todas las…" at bounding box center [446, 210] width 253 height 99
click at [352, 253] on span "Confirmar" at bounding box center [348, 250] width 33 height 8
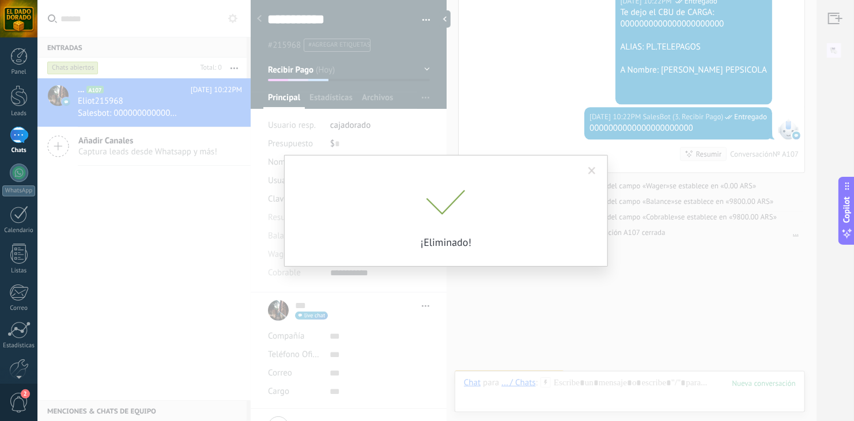
scroll to position [1339, 0]
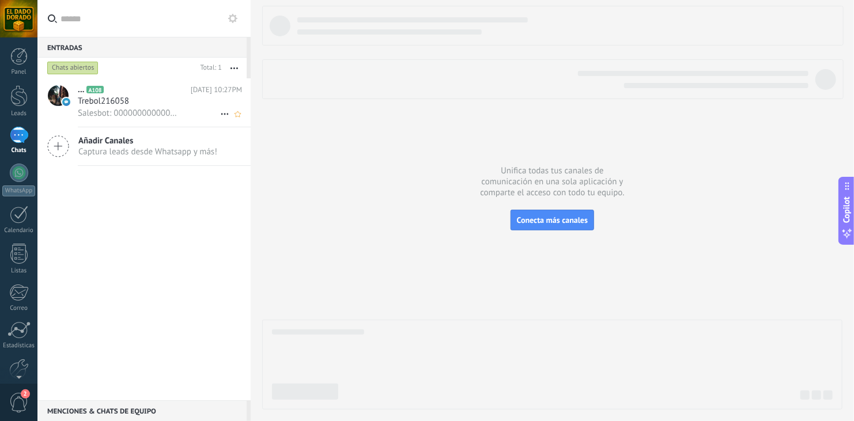
click at [140, 99] on div "Trebol216058" at bounding box center [160, 102] width 164 height 12
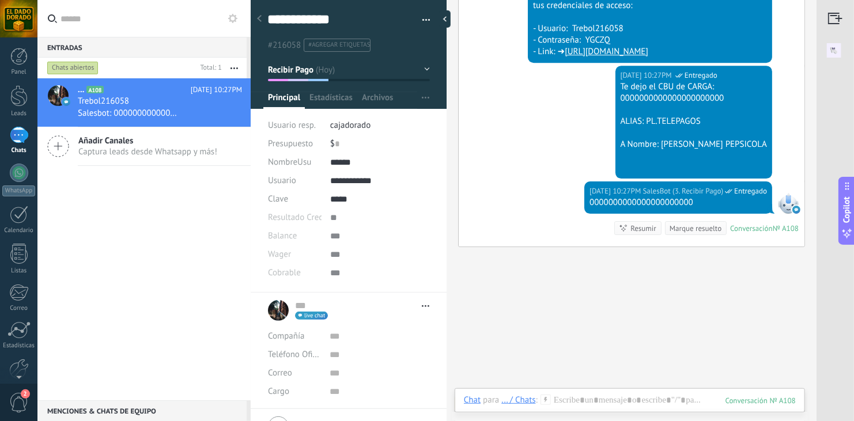
scroll to position [17, 0]
click at [558, 148] on div "[DATE] 10:27PM SalesBot (3. Recibir Pago) Entregado Te dejo el CBU de CARGA: 00…" at bounding box center [632, 124] width 346 height 116
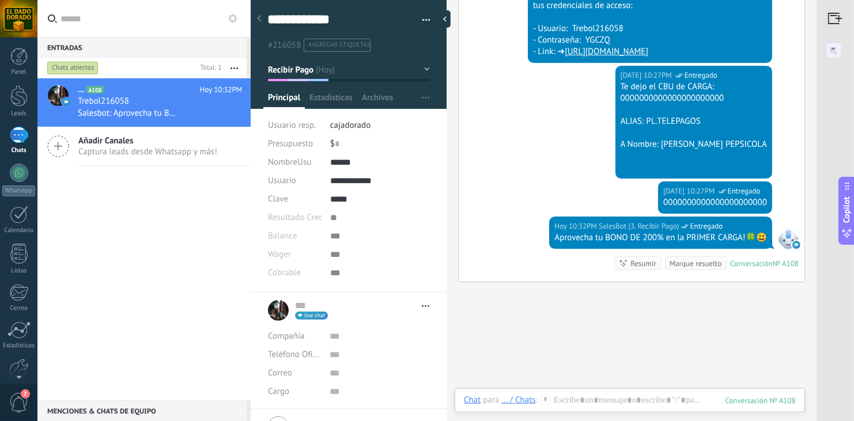
scroll to position [1790, 0]
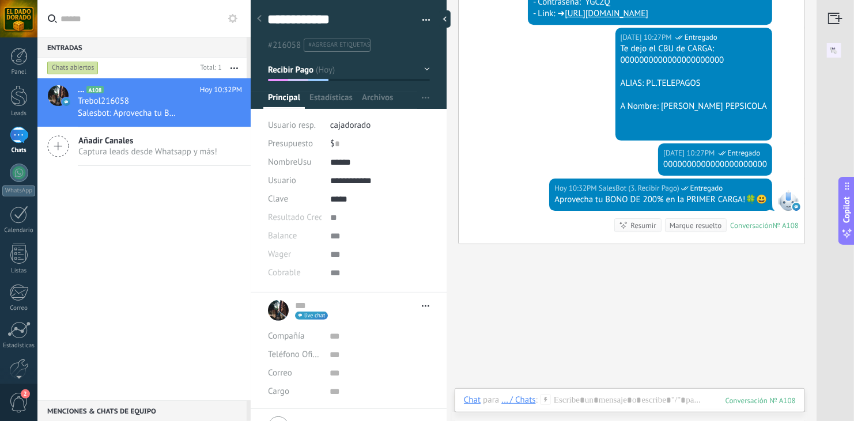
click at [426, 17] on button "button" at bounding box center [422, 20] width 17 height 17
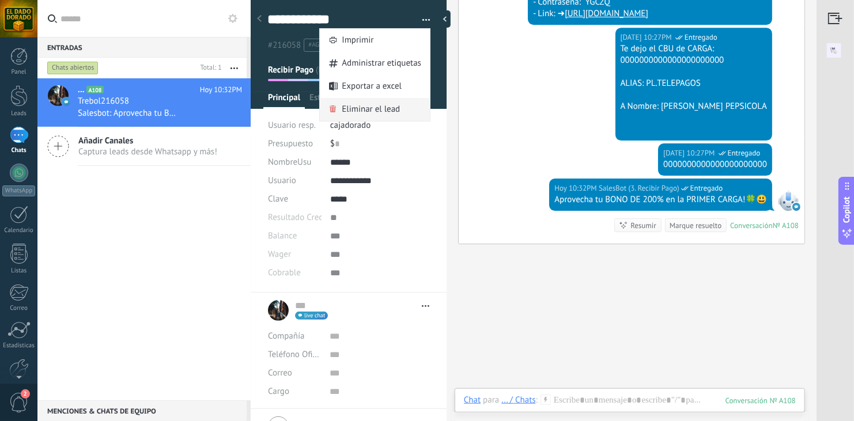
click at [366, 110] on span "Eliminar el lead" at bounding box center [371, 109] width 58 height 23
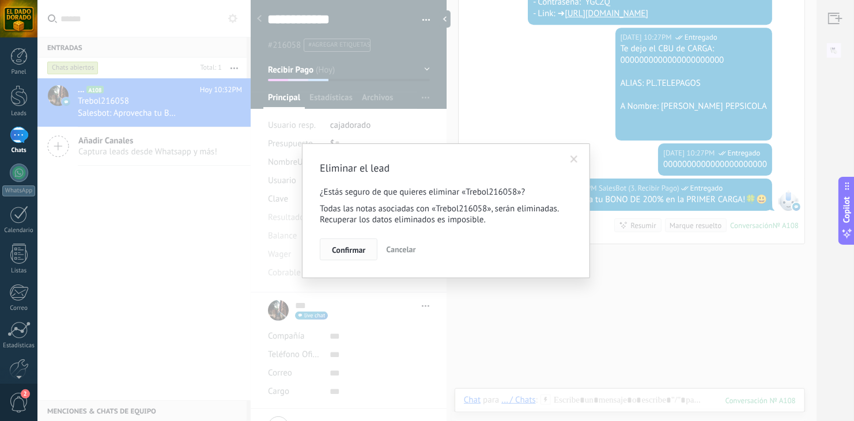
click at [351, 250] on span "Confirmar" at bounding box center [348, 250] width 33 height 8
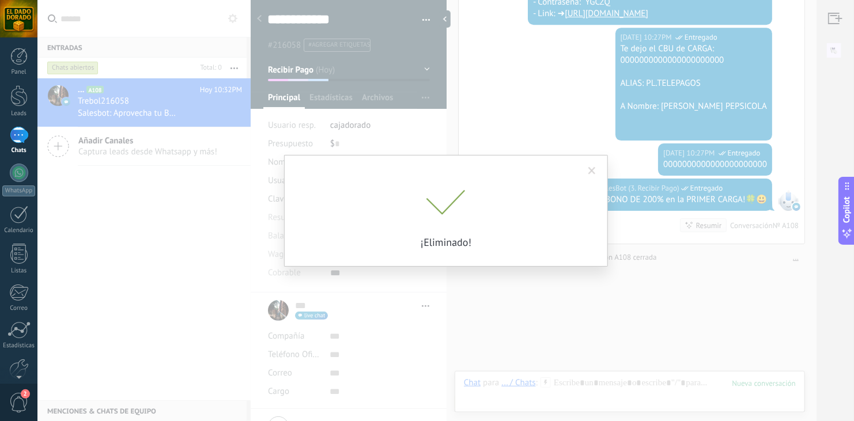
scroll to position [1809, 0]
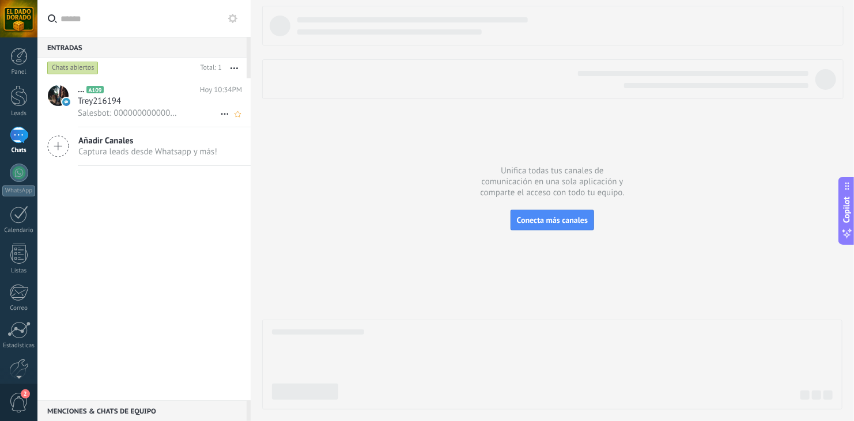
click at [116, 98] on span "Trey216194" at bounding box center [99, 102] width 43 height 12
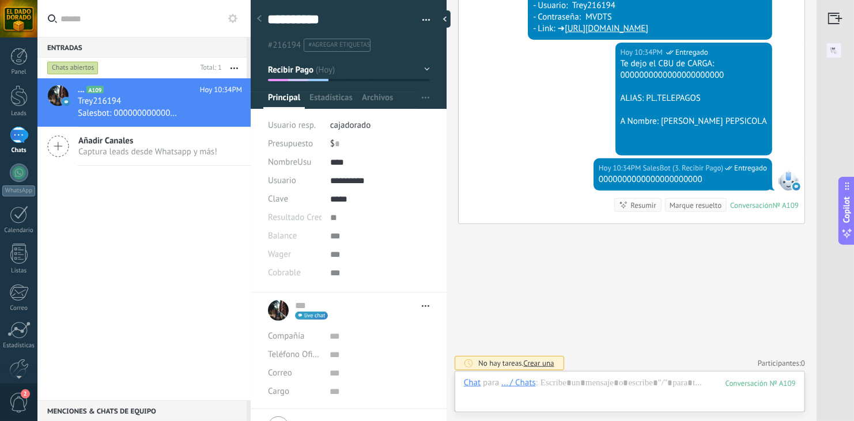
scroll to position [17, 0]
click at [423, 16] on button "button" at bounding box center [422, 20] width 17 height 17
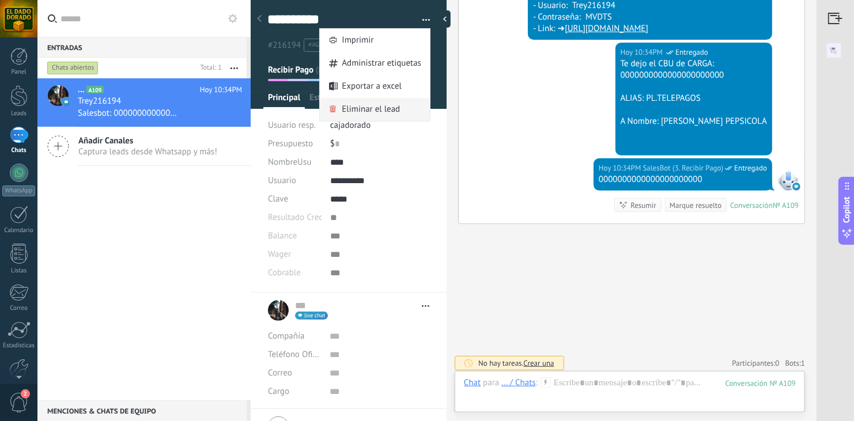
click at [375, 105] on span "Eliminar el lead" at bounding box center [371, 109] width 58 height 23
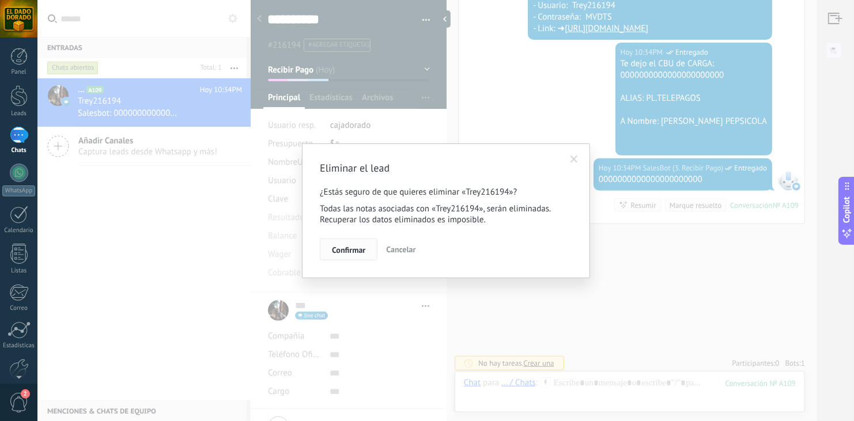
click at [348, 242] on button "Confirmar" at bounding box center [349, 250] width 58 height 22
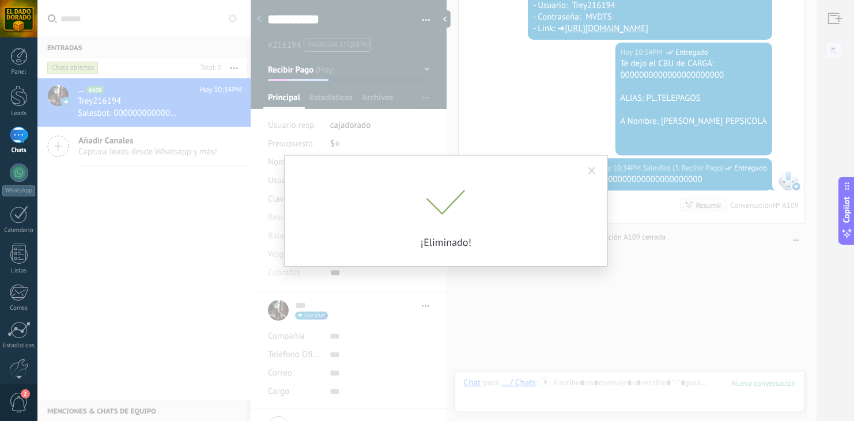
scroll to position [2331, 0]
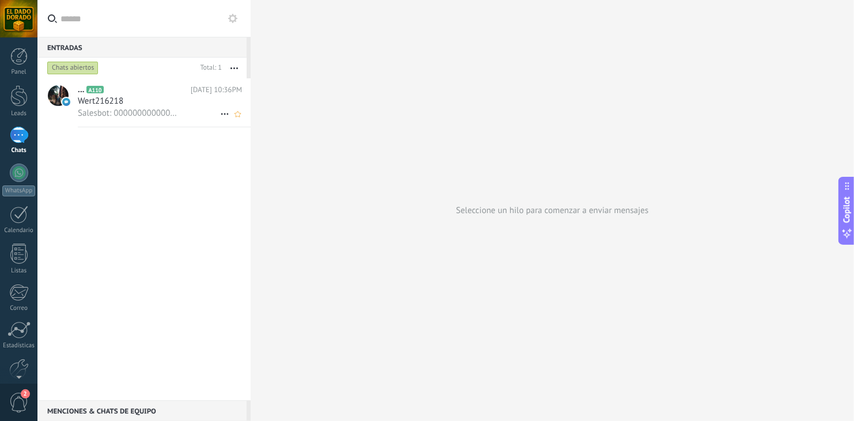
click at [145, 91] on h2 "... A110" at bounding box center [134, 90] width 113 height 12
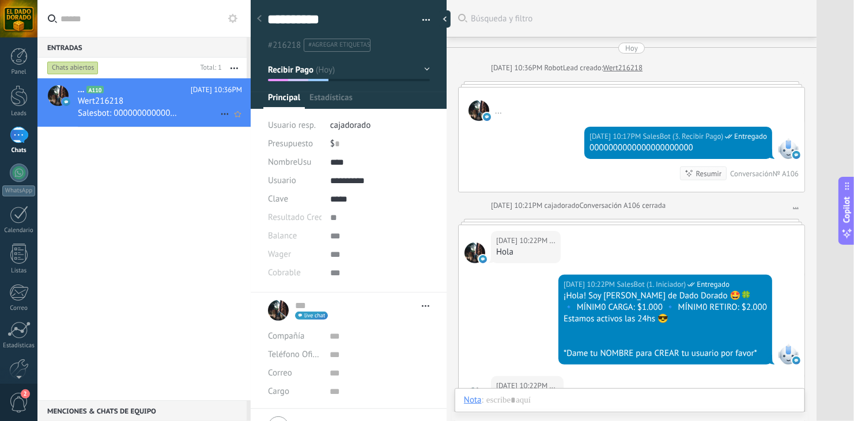
type textarea "**********"
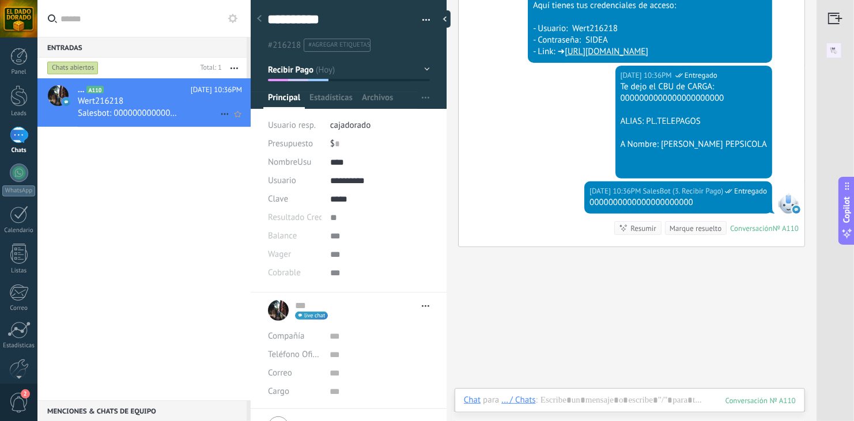
scroll to position [17, 0]
click at [586, 174] on div "[DATE] 10:36PM SalesBot (3. Recibir Pago) Entregado Te dejo el CBU de CARGA: 00…" at bounding box center [632, 124] width 346 height 116
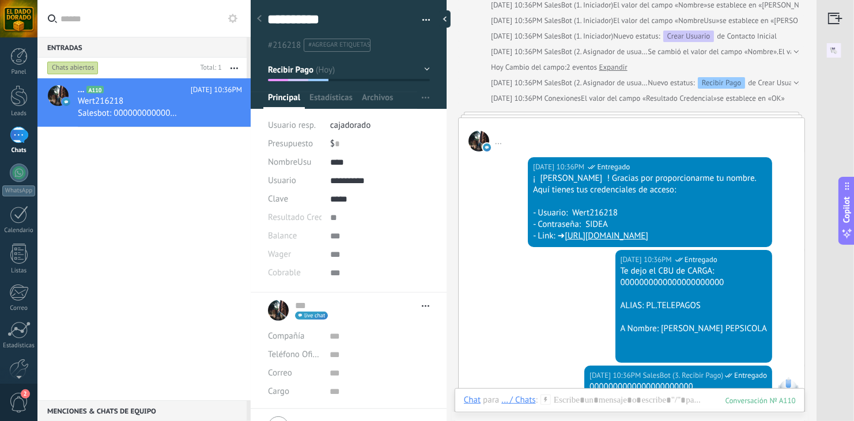
scroll to position [2070, 0]
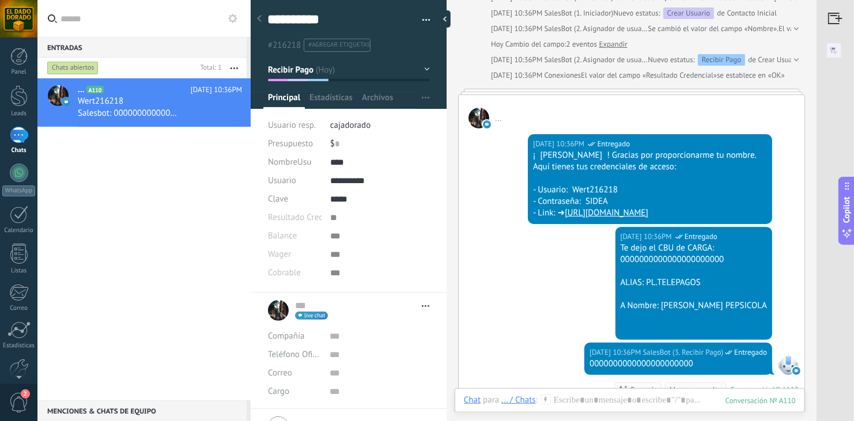
click at [424, 22] on span "button" at bounding box center [427, 22] width 8 height 2
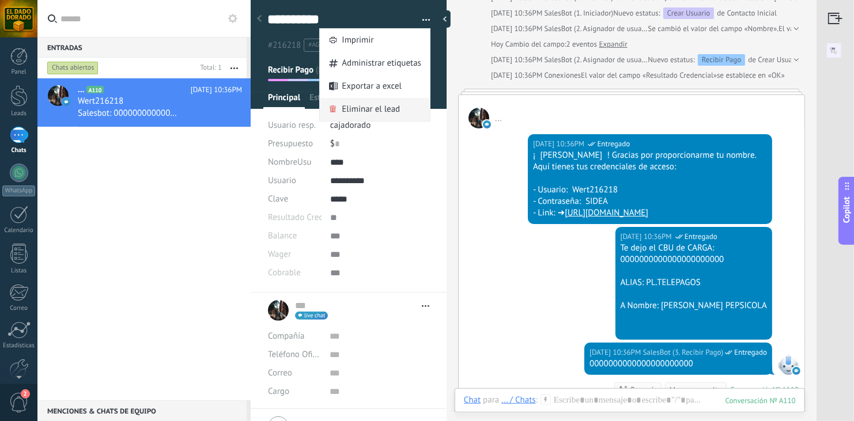
click at [362, 111] on span "Eliminar el lead" at bounding box center [371, 109] width 58 height 23
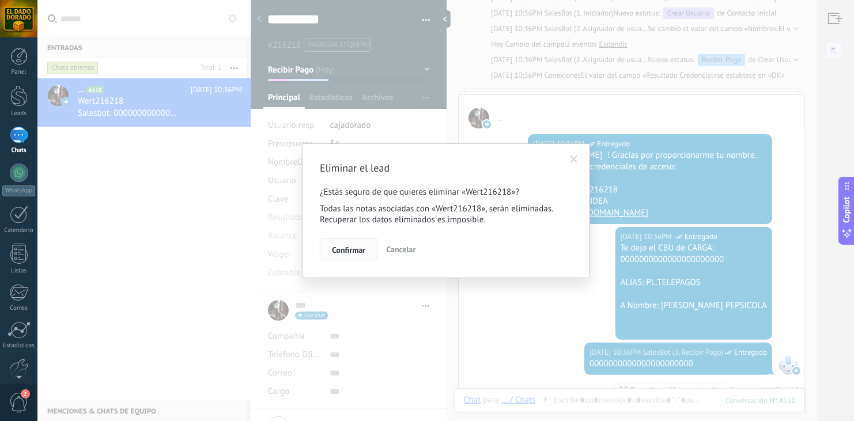
click at [354, 249] on span "Confirmar" at bounding box center [348, 250] width 33 height 8
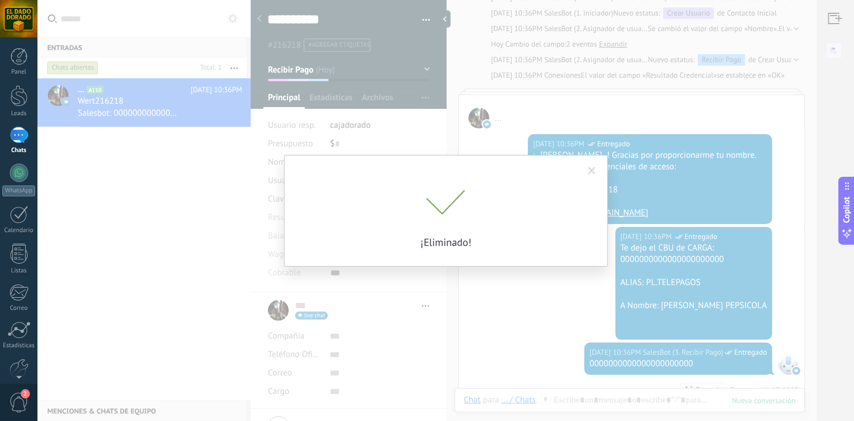
scroll to position [2090, 0]
